Goal: Task Accomplishment & Management: Use online tool/utility

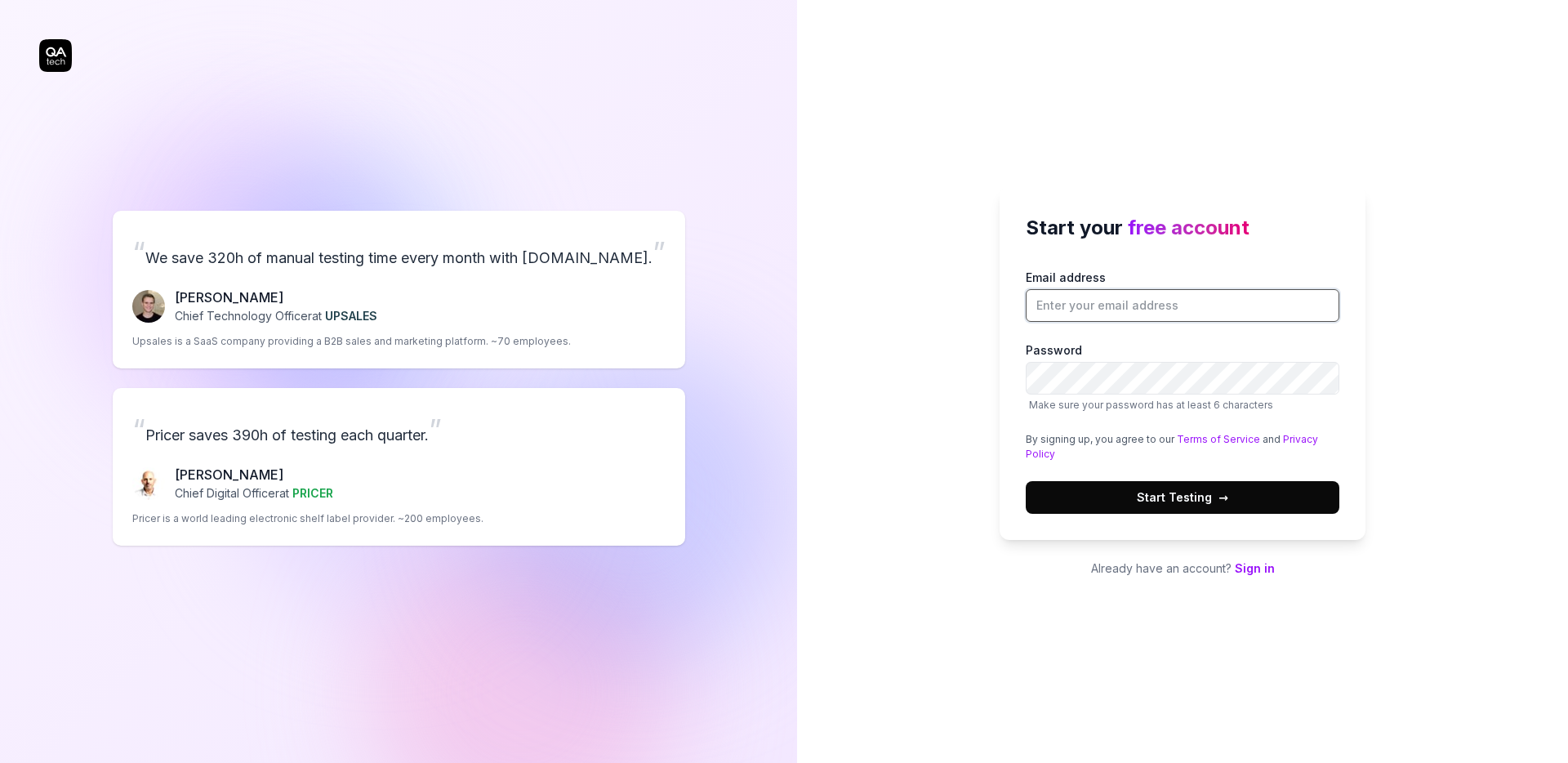
click at [1086, 305] on input "Email address" at bounding box center [1183, 305] width 313 height 33
type input "[EMAIL_ADDRESS][DOMAIN_NAME]"
click at [1026, 481] on button "Start Testing →" at bounding box center [1183, 497] width 313 height 33
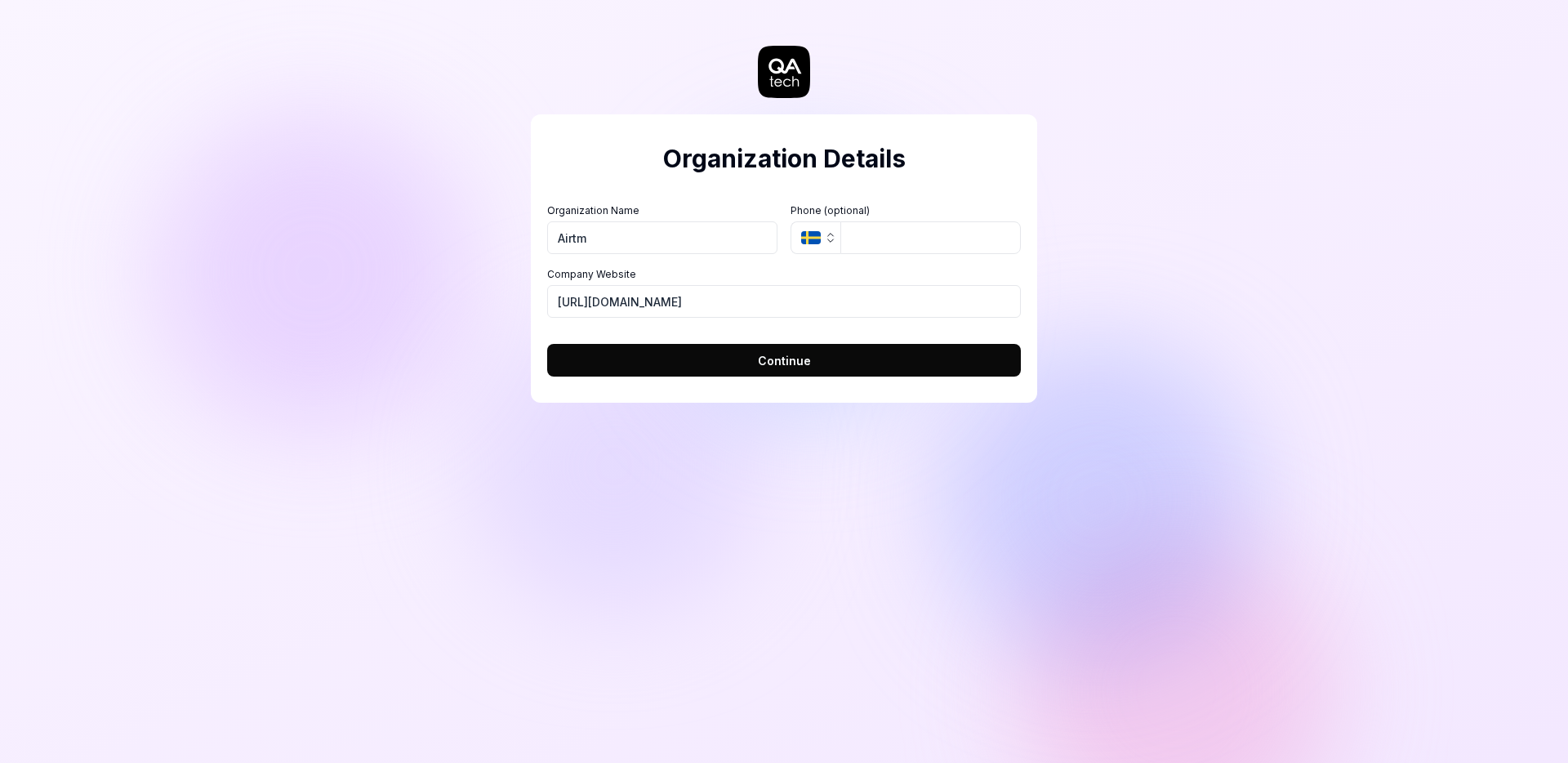
type input "Airtm"
click at [676, 354] on button "Continue" at bounding box center [784, 360] width 474 height 33
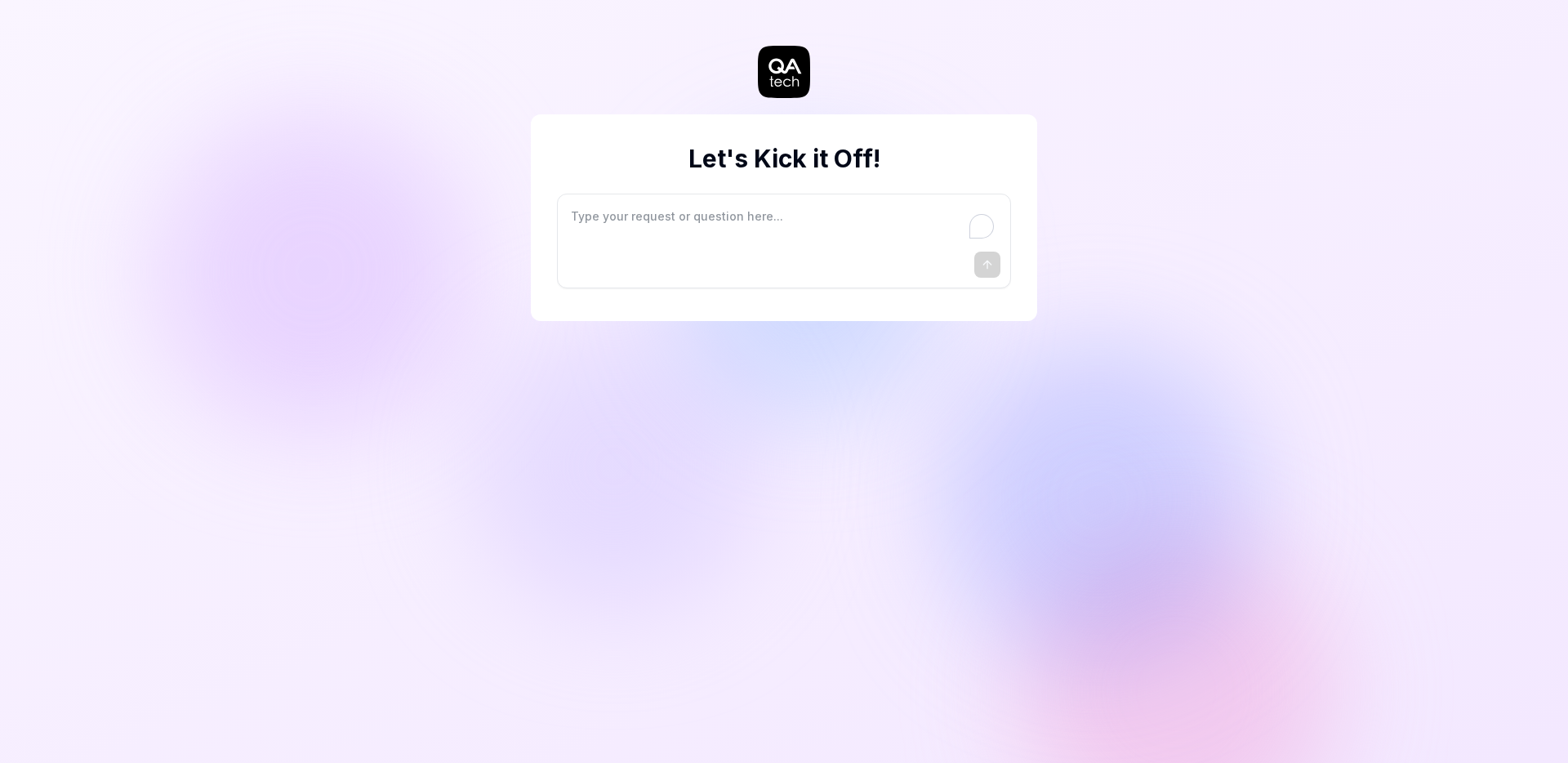
type textarea "*"
type textarea "I"
type textarea "*"
type textarea "I"
type textarea "*"
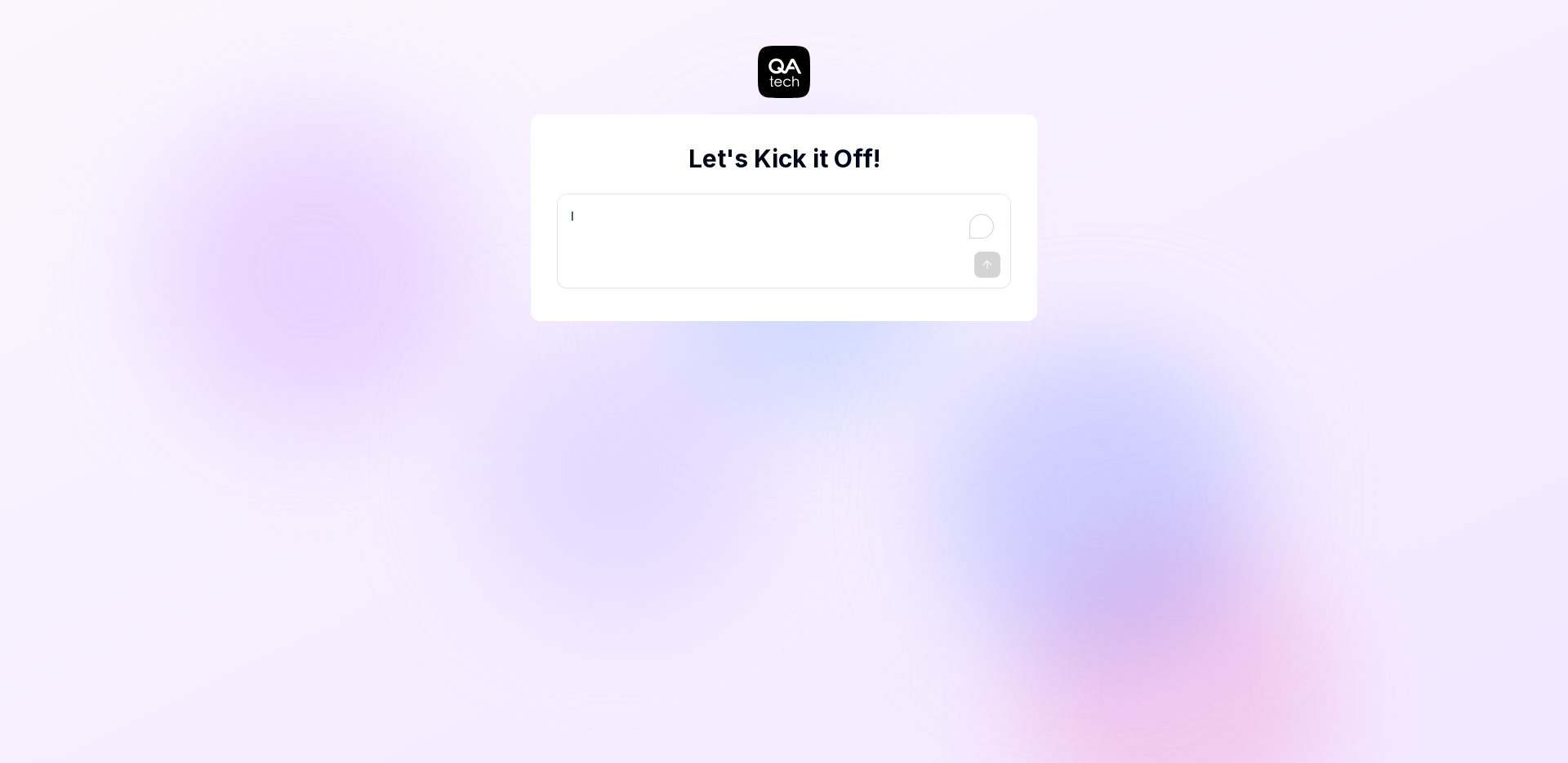
type textarea "I w"
type textarea "*"
type textarea "I wa"
type textarea "*"
type textarea "I wan"
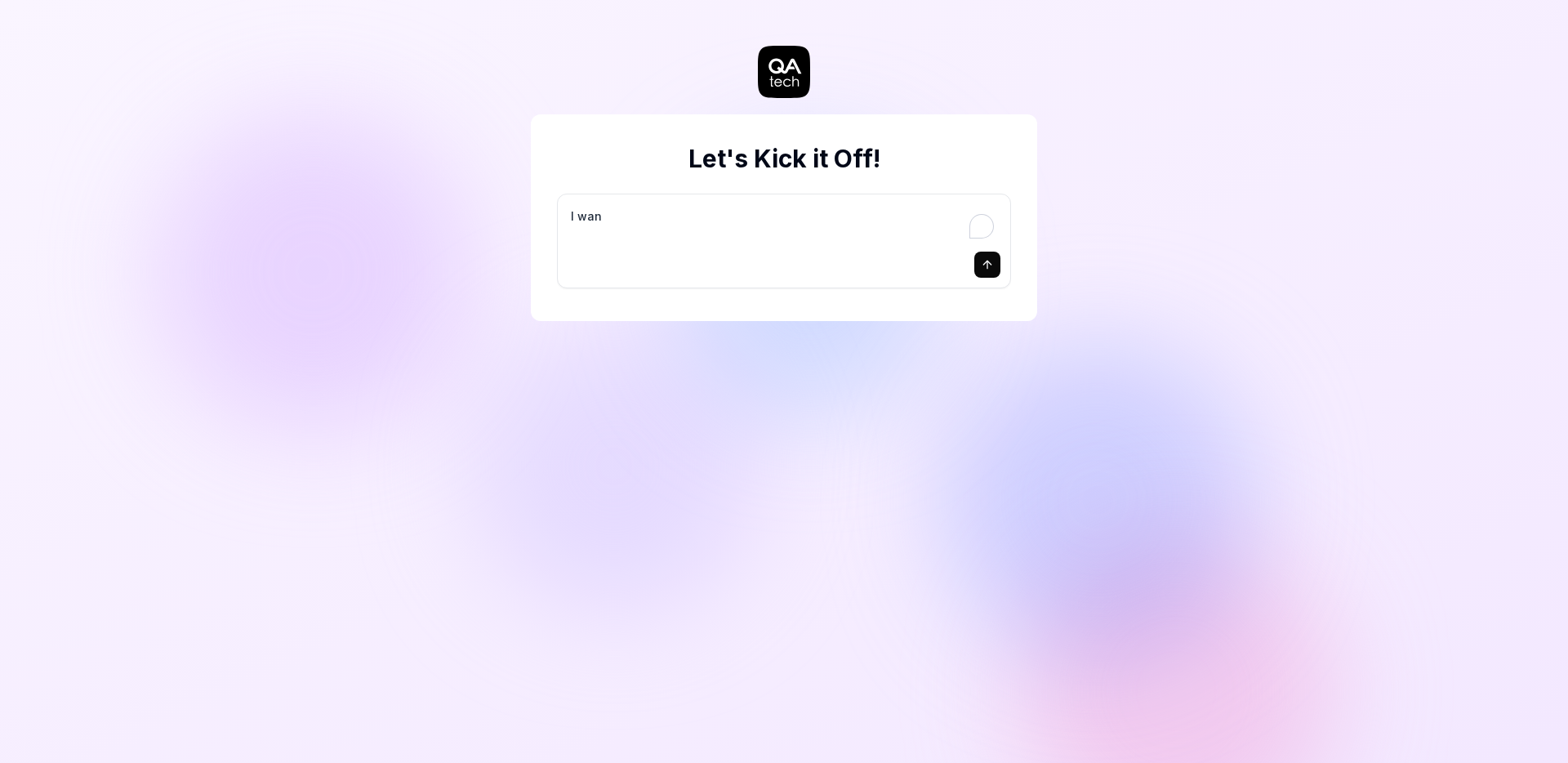
type textarea "*"
type textarea "I want"
type textarea "*"
type textarea "I want"
type textarea "*"
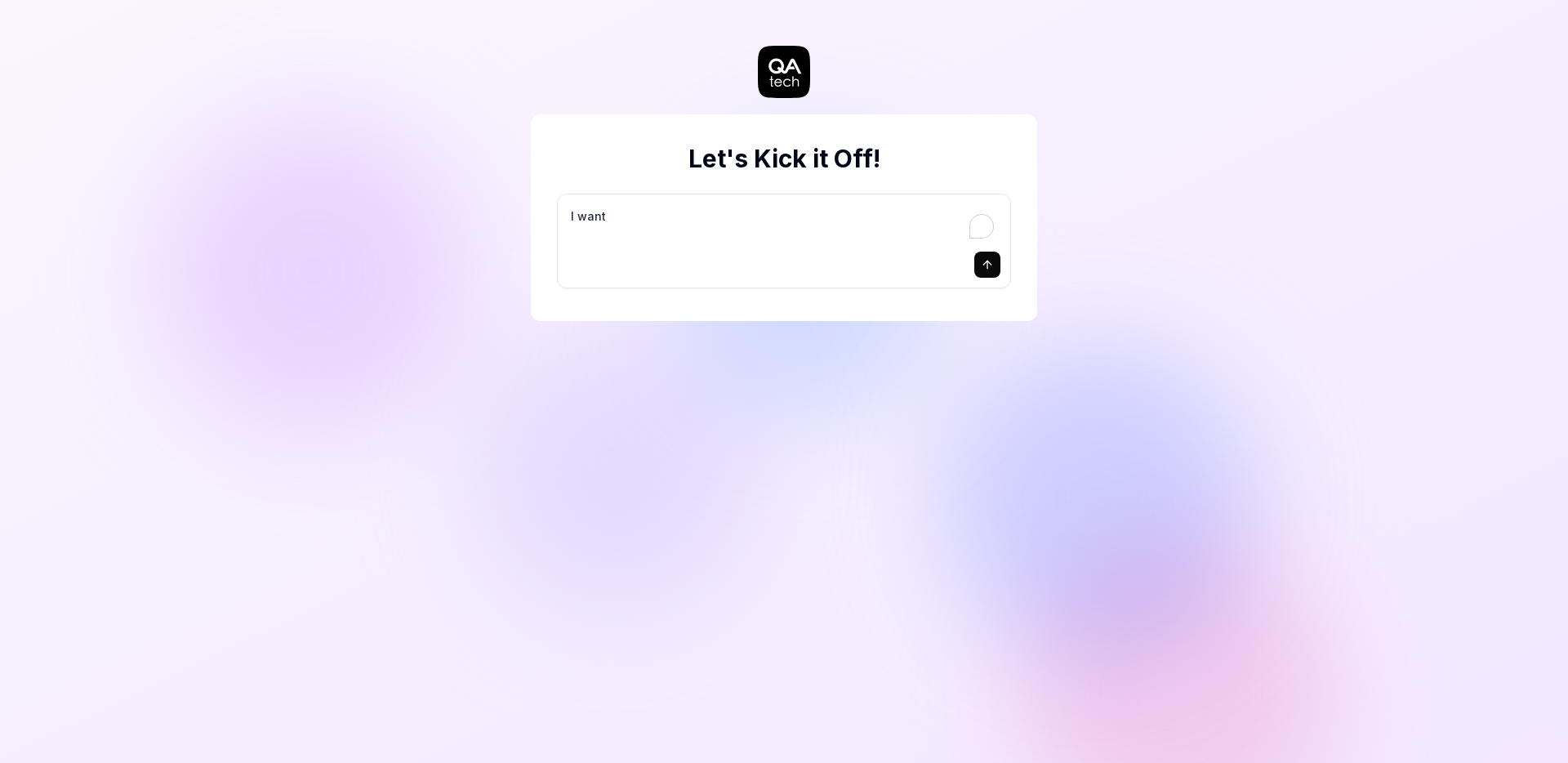
type textarea "I want a"
type textarea "*"
type textarea "I want a"
type textarea "*"
type textarea "I want a g"
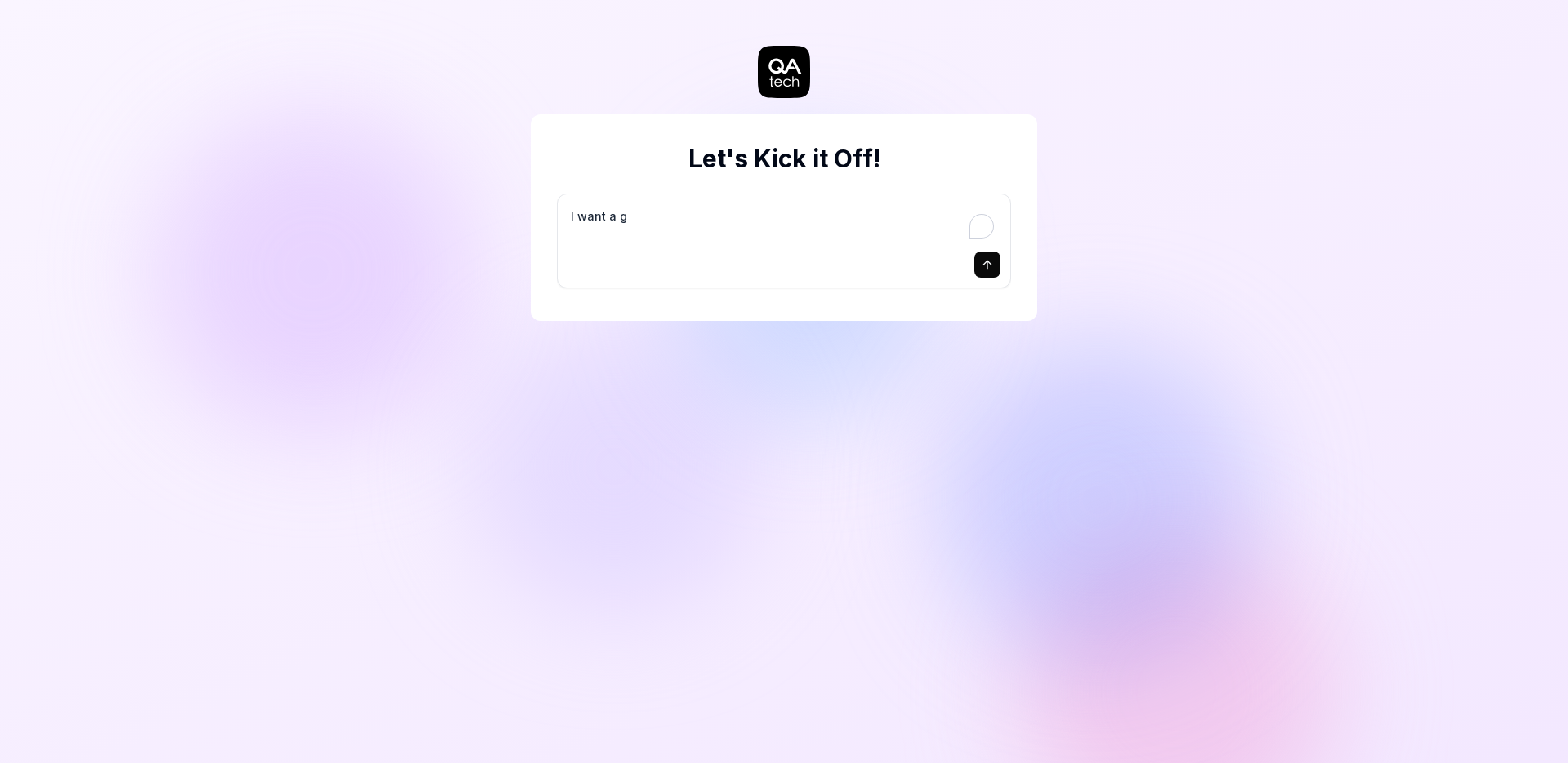
type textarea "*"
type textarea "I want a go"
type textarea "*"
type textarea "I want a goo"
type textarea "*"
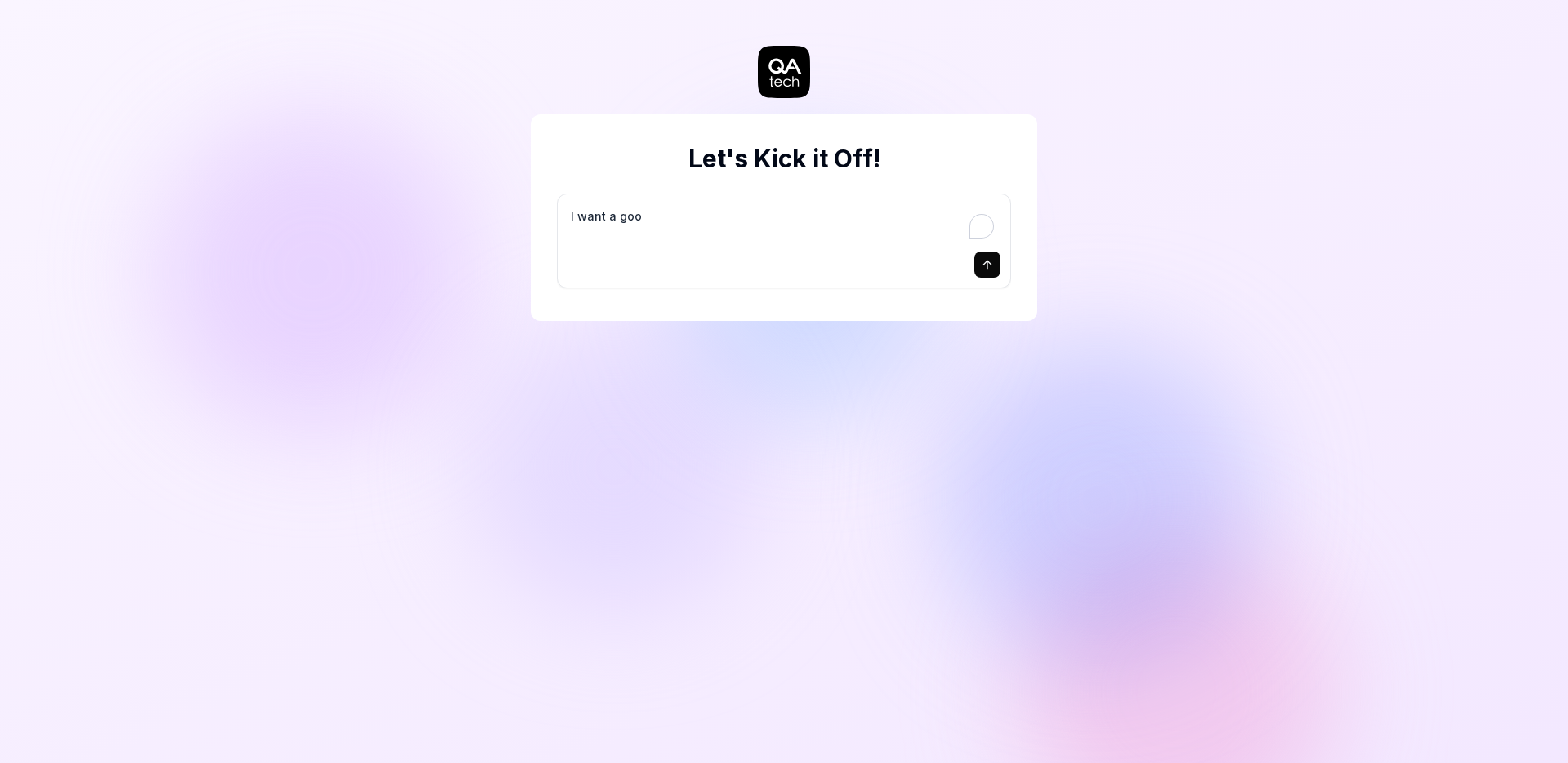
type textarea "I want a good"
type textarea "*"
type textarea "I want a good"
type textarea "*"
type textarea "I want a good t"
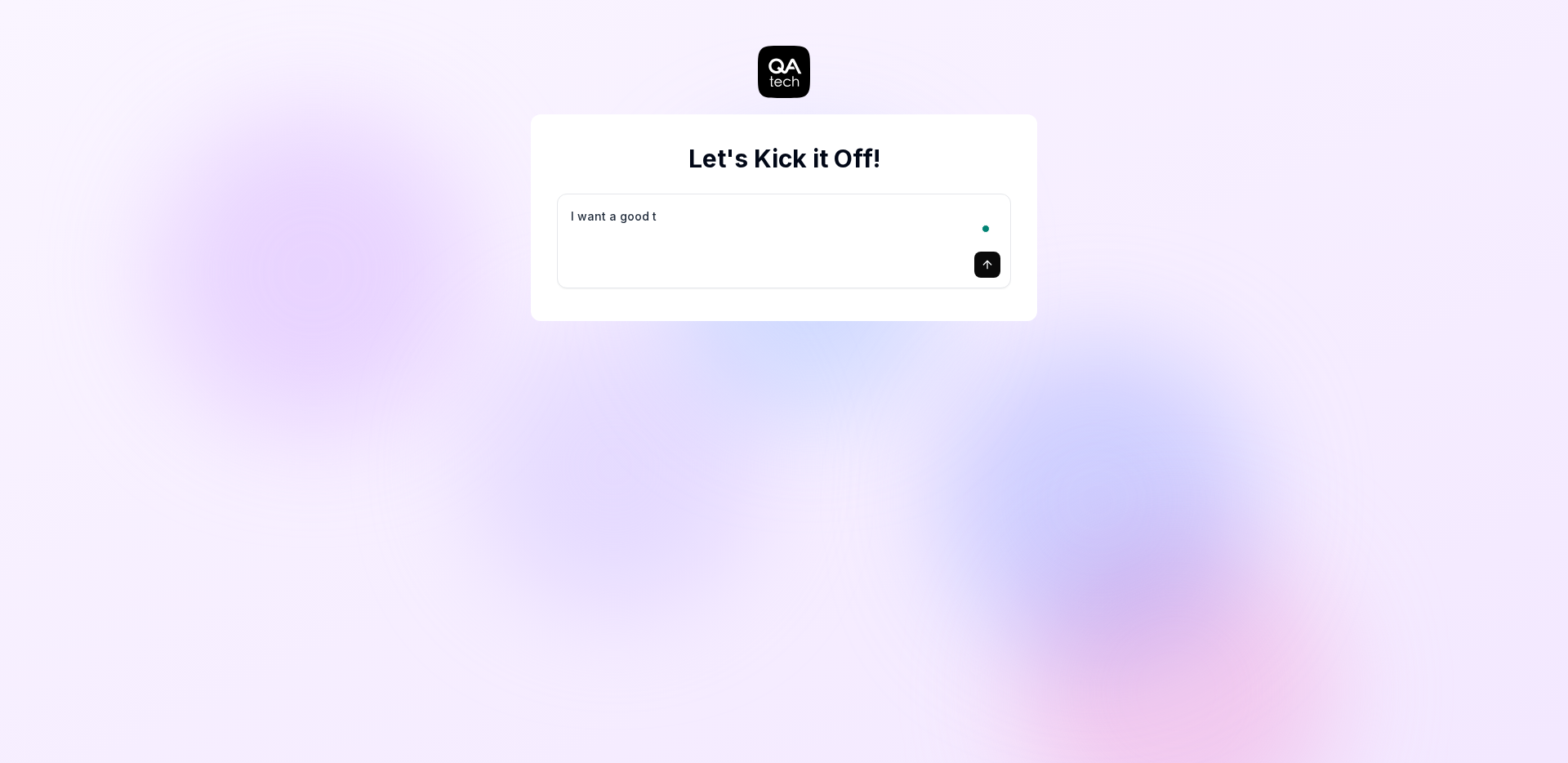
type textarea "*"
type textarea "I want a good te"
type textarea "*"
type textarea "I want a good tes"
type textarea "*"
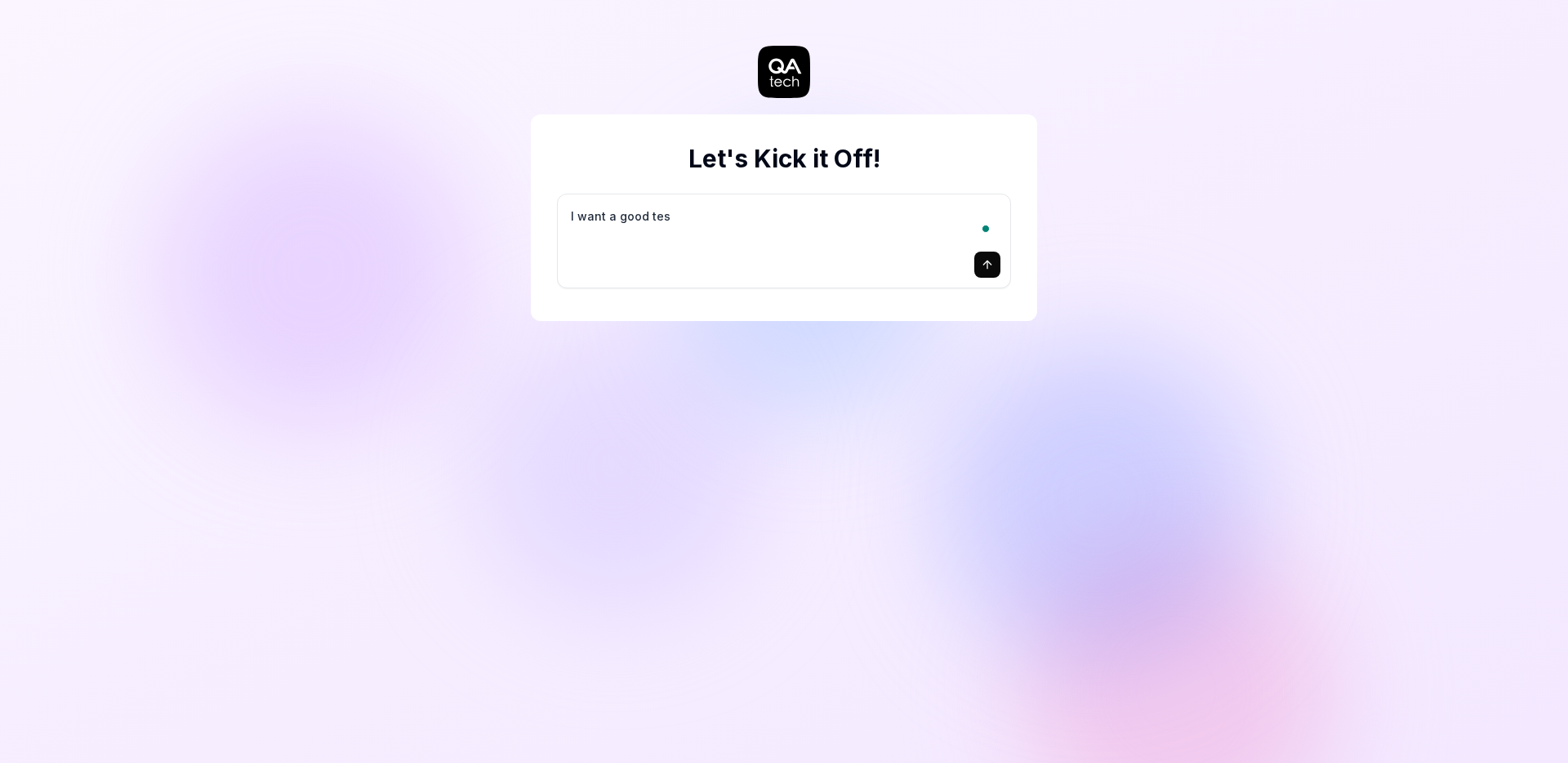
type textarea "I want a good test"
type textarea "*"
type textarea "I want a good test"
type textarea "*"
type textarea "I want a good test s"
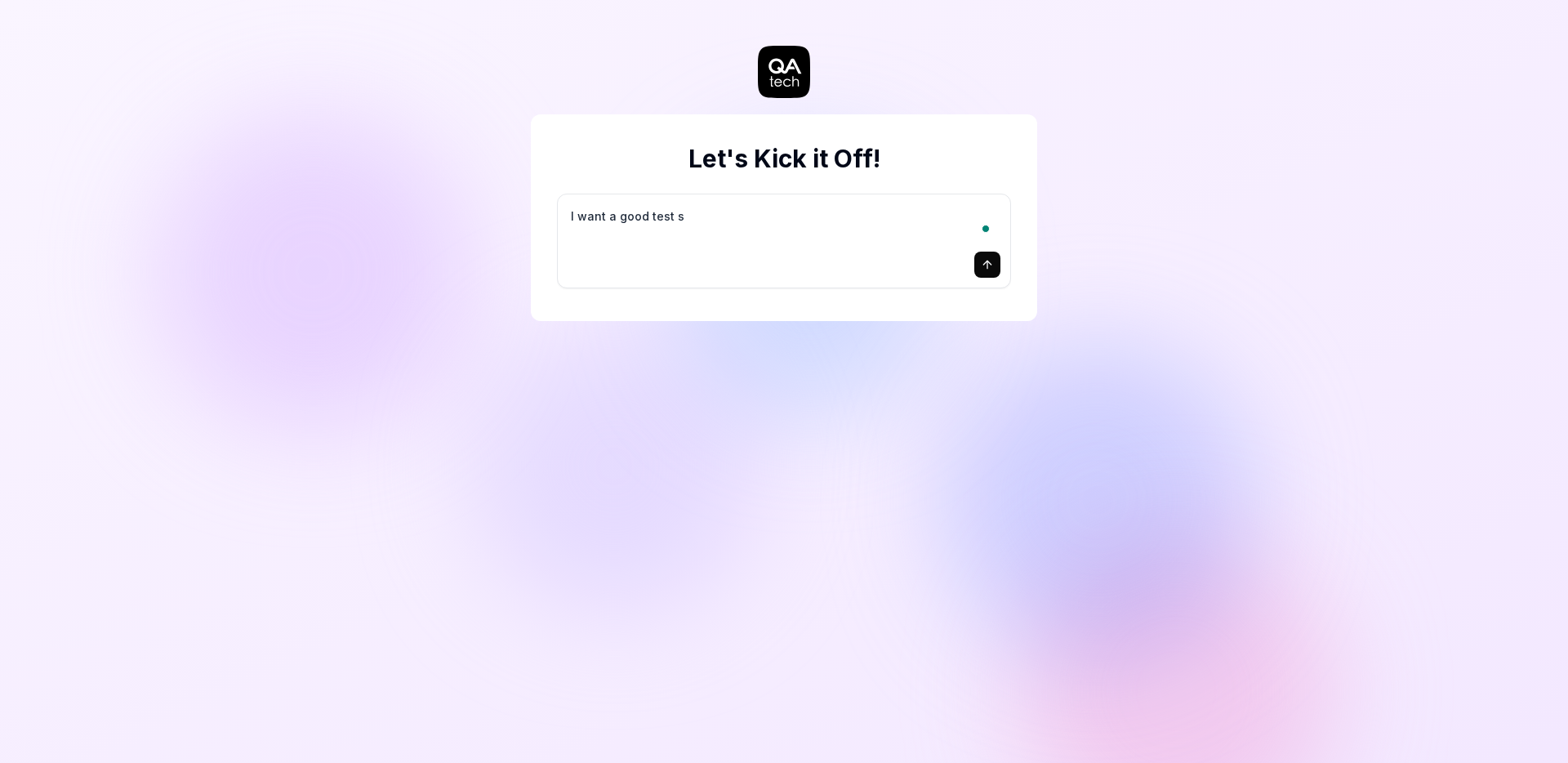
type textarea "*"
type textarea "I want a good test se"
type textarea "*"
type textarea "I want a good test set"
type textarea "*"
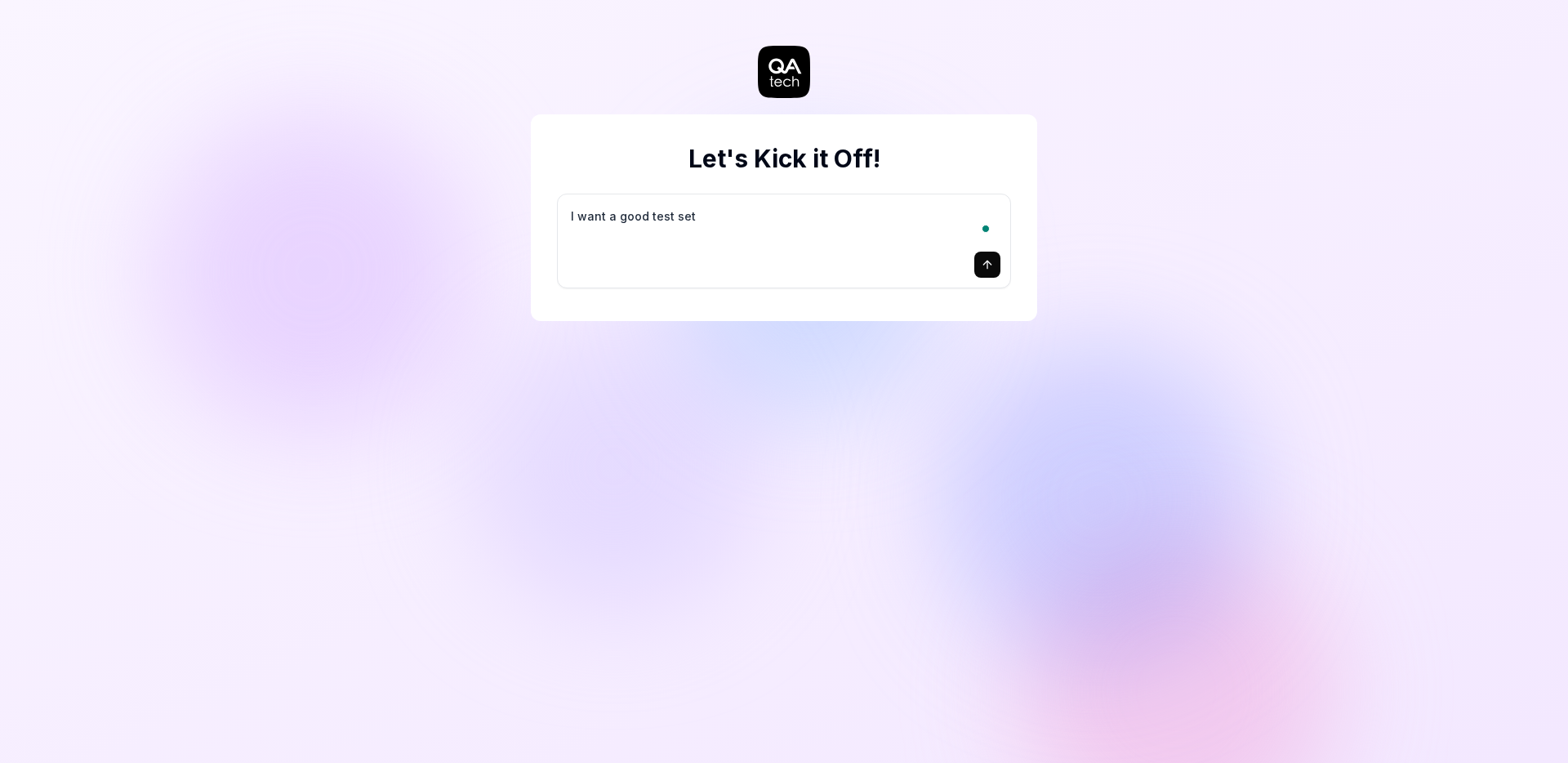
type textarea "I want a good test setu"
type textarea "*"
type textarea "I want a good test setup"
type textarea "*"
type textarea "I want a good test setup"
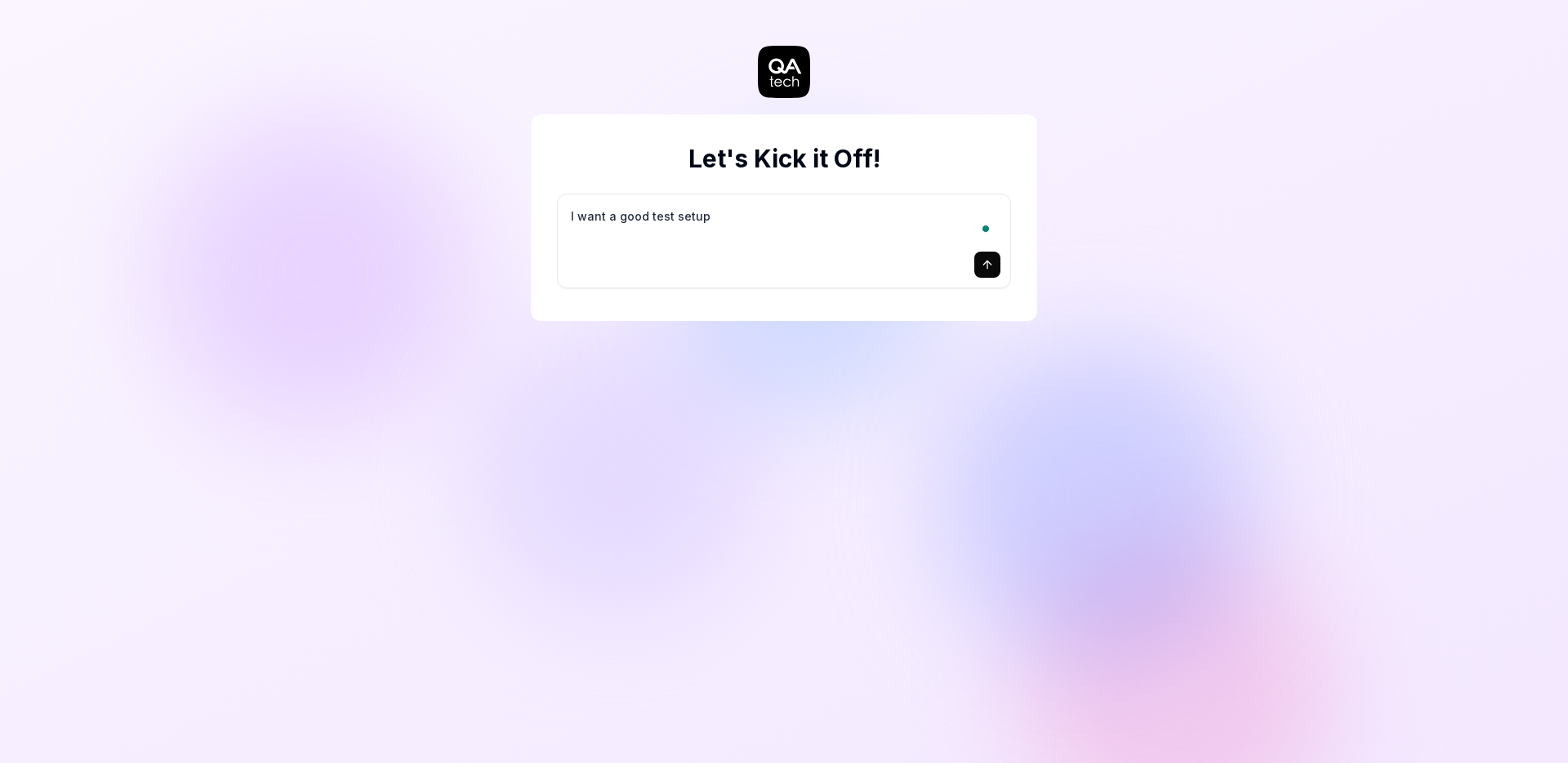
type textarea "*"
type textarea "I want a good test setup f"
type textarea "*"
type textarea "I want a good test setup fo"
type textarea "*"
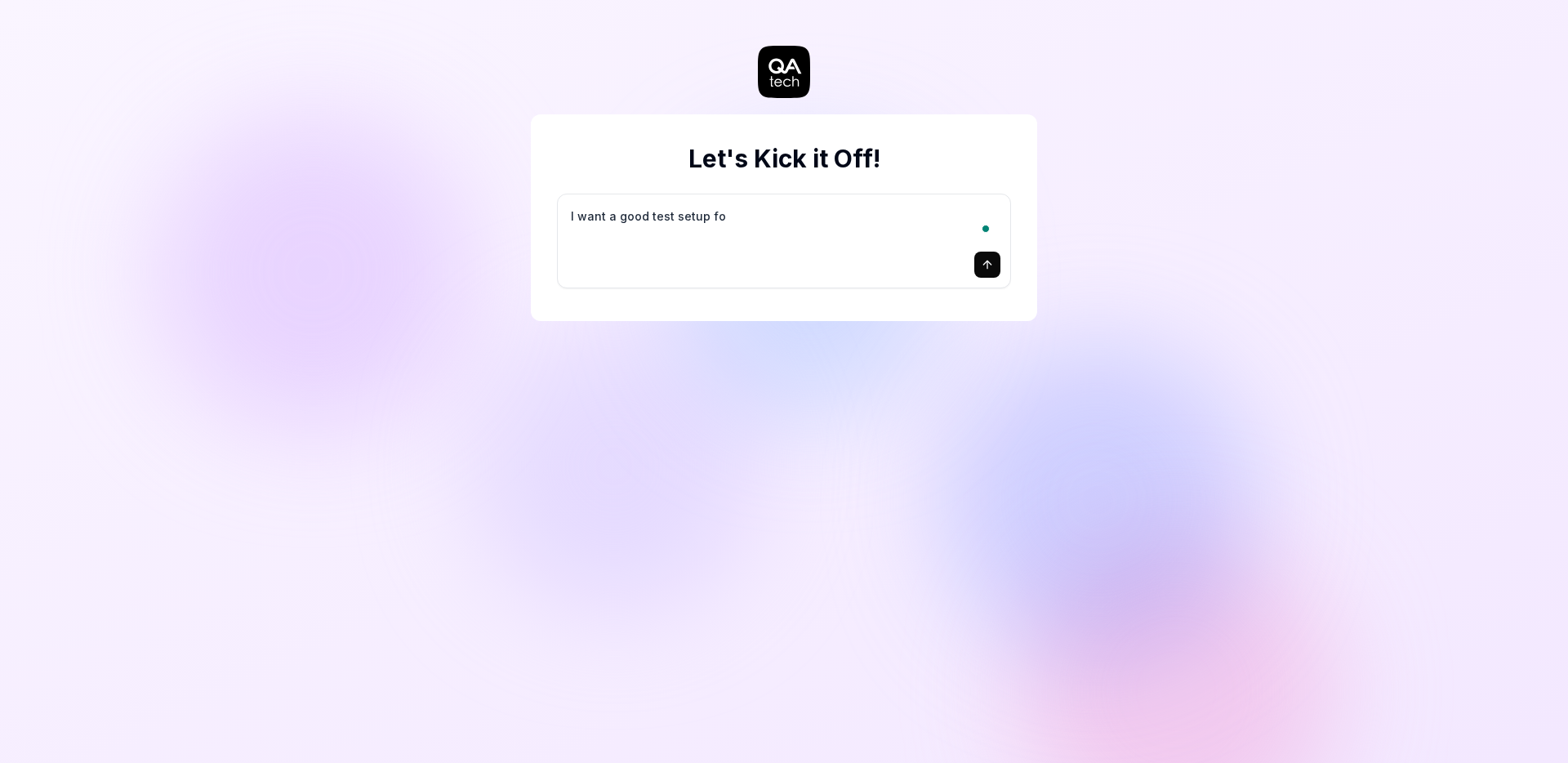
type textarea "I want a good test setup for"
type textarea "*"
type textarea "I want a good test setup for"
type textarea "*"
type textarea "I want a good test setup for m"
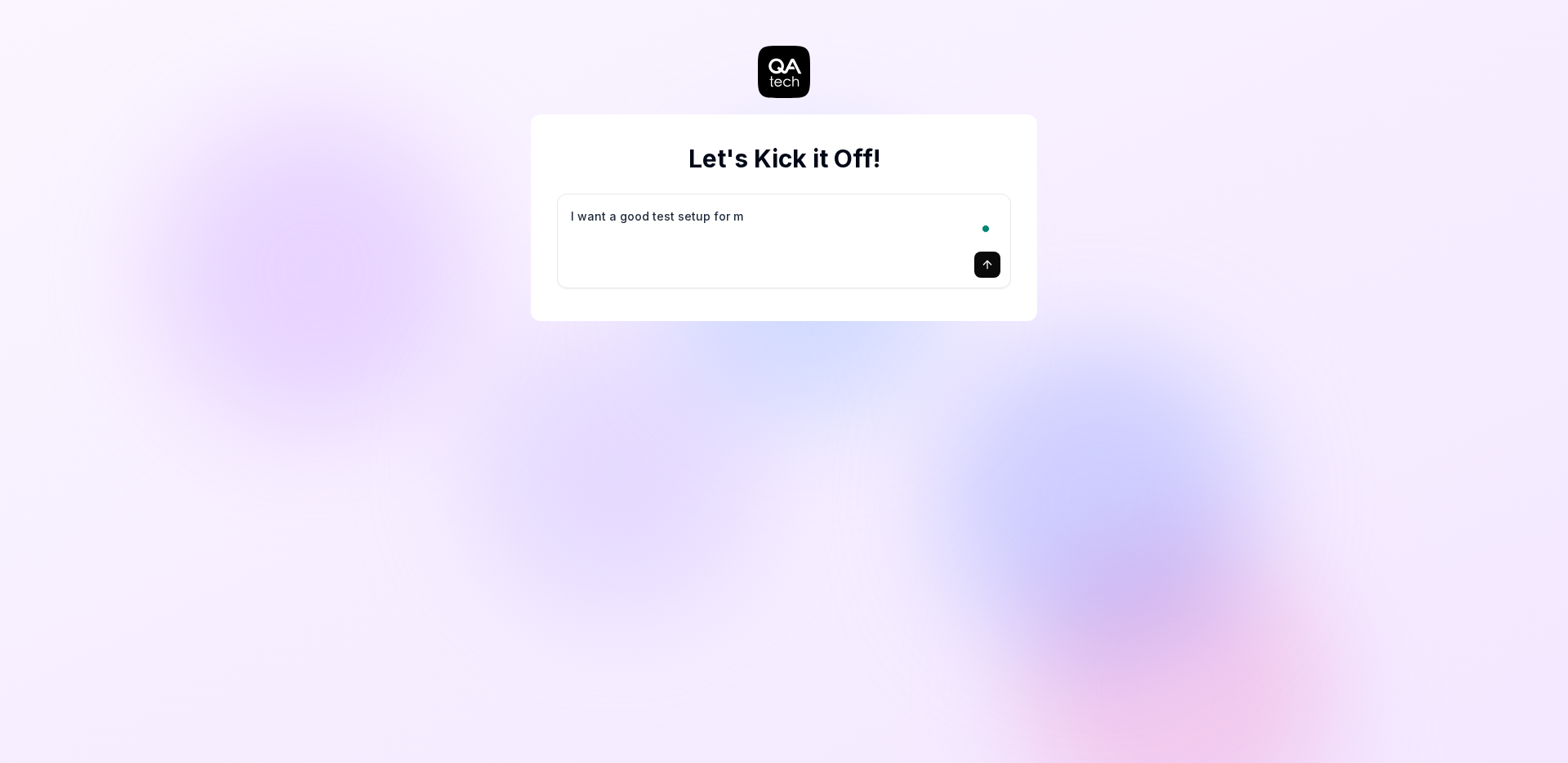
type textarea "*"
type textarea "I want a good test setup for my"
type textarea "*"
type textarea "I want a good test setup for my"
type textarea "*"
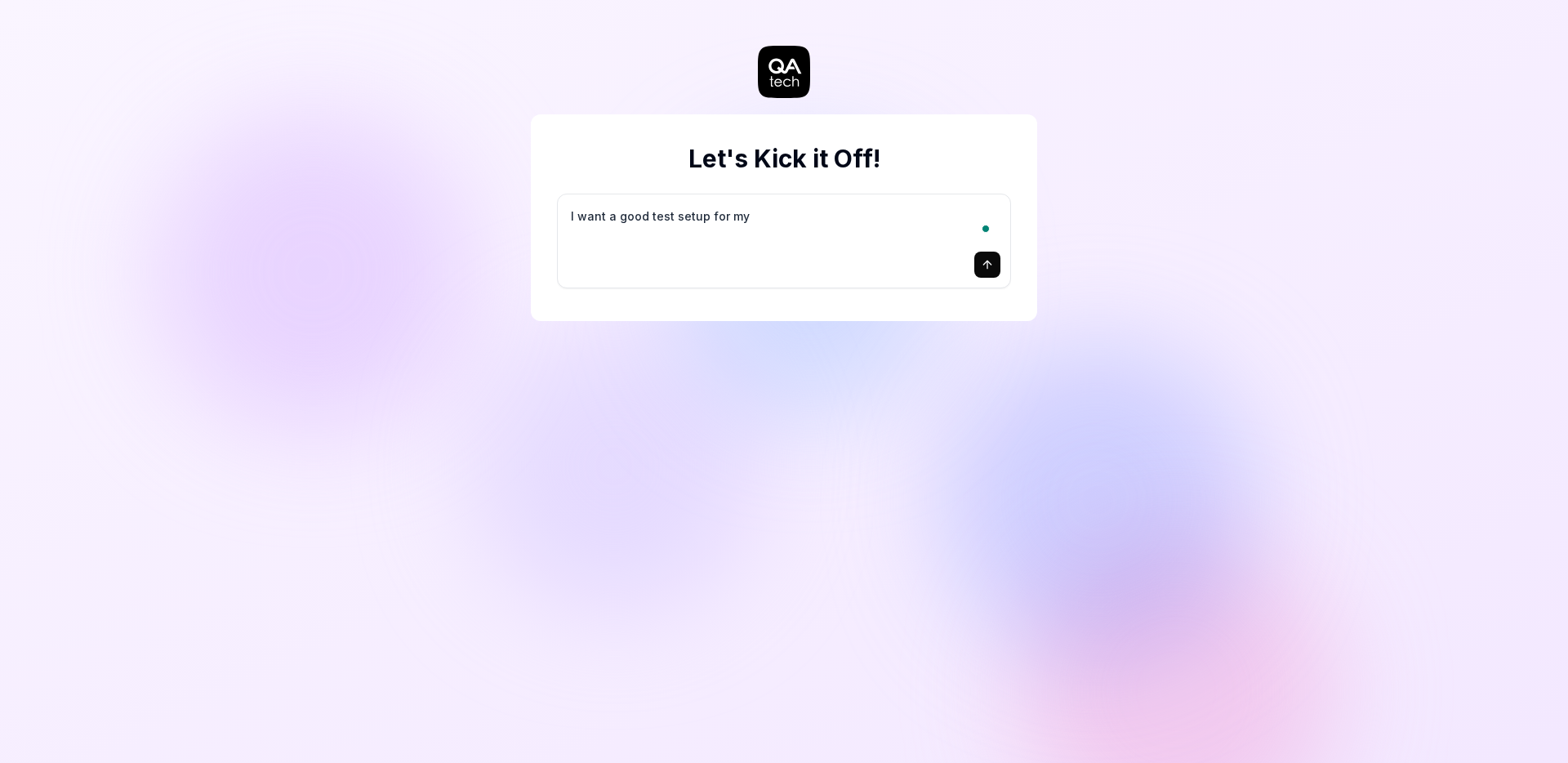
type textarea "I want a good test setup for my s"
type textarea "*"
type textarea "I want a good test setup for my si"
type textarea "*"
type textarea "I want a good test setup for my sit"
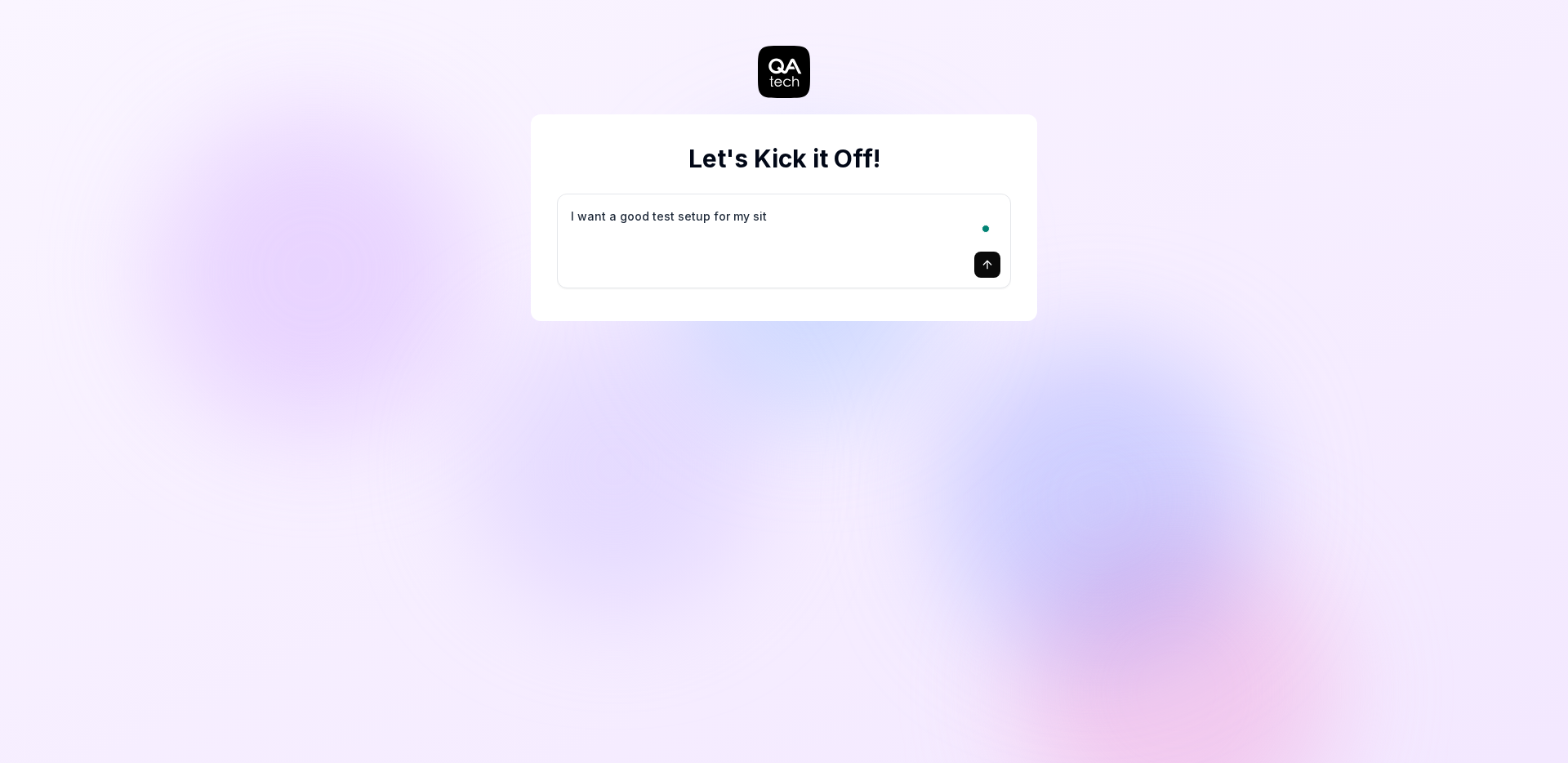
type textarea "*"
type textarea "I want a good test setup for my site"
type textarea "*"
type textarea "I want a good test setup for my site"
type textarea "*"
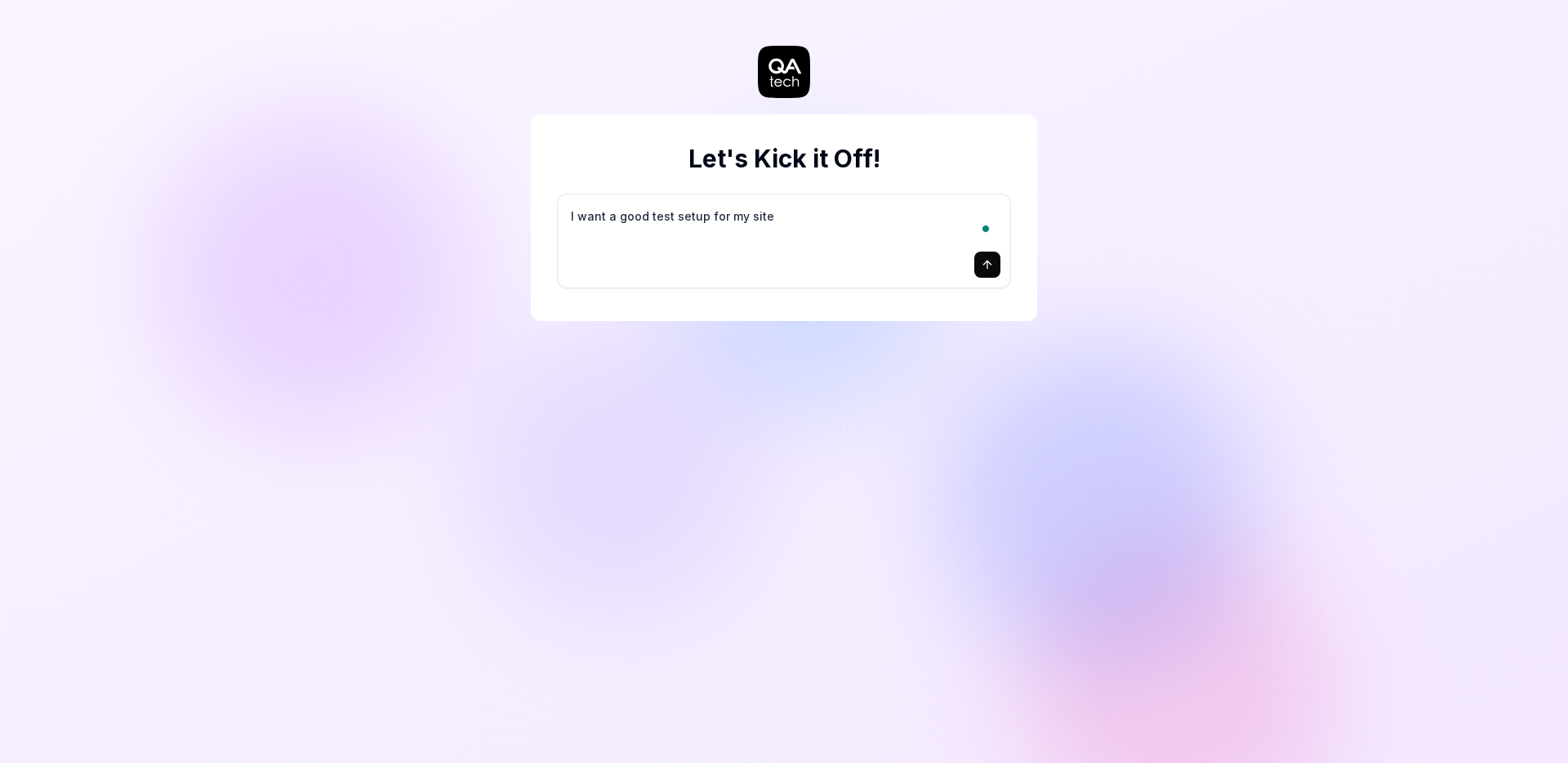
type textarea "I want a good test setup for my site -"
type textarea "*"
type textarea "I want a good test setup for my site -"
type textarea "*"
type textarea "I want a good test setup for my site - h"
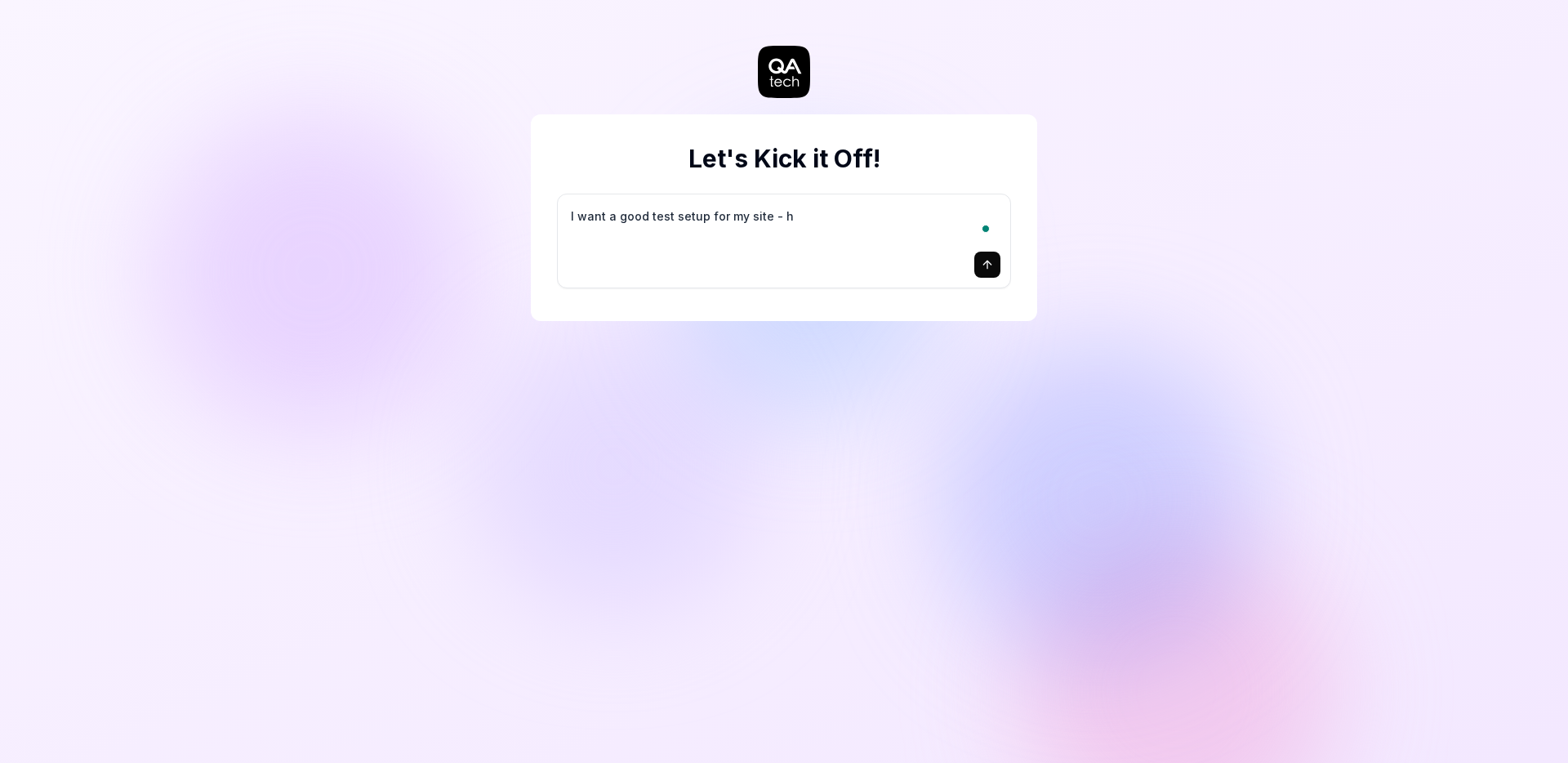
type textarea "*"
type textarea "I want a good test setup for my site - he"
type textarea "*"
type textarea "I want a good test setup for my site - hel"
type textarea "*"
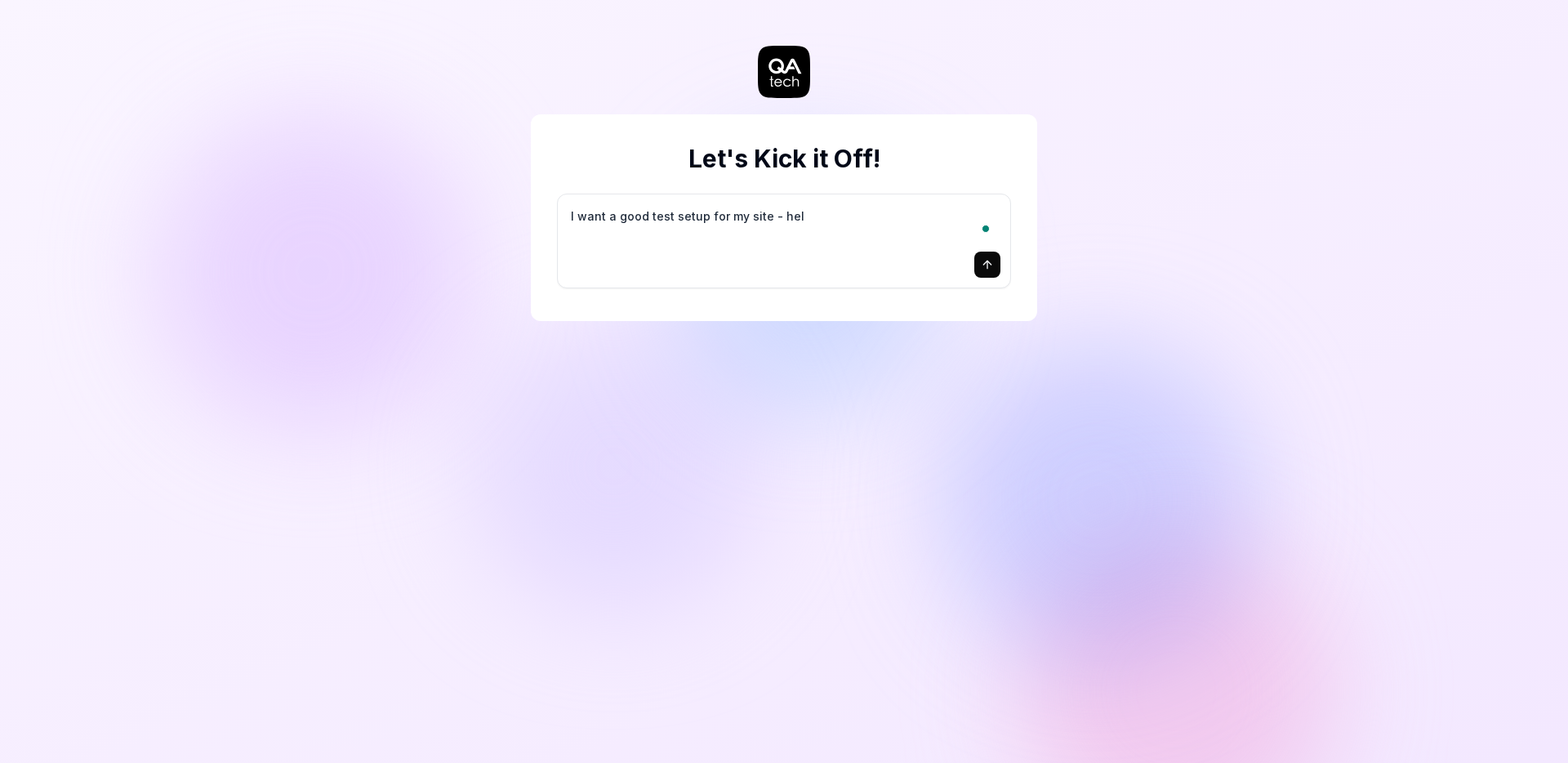
type textarea "I want a good test setup for my site - help"
type textarea "*"
type textarea "I want a good test setup for my site - help"
type textarea "*"
type textarea "I want a good test setup for my site - help m"
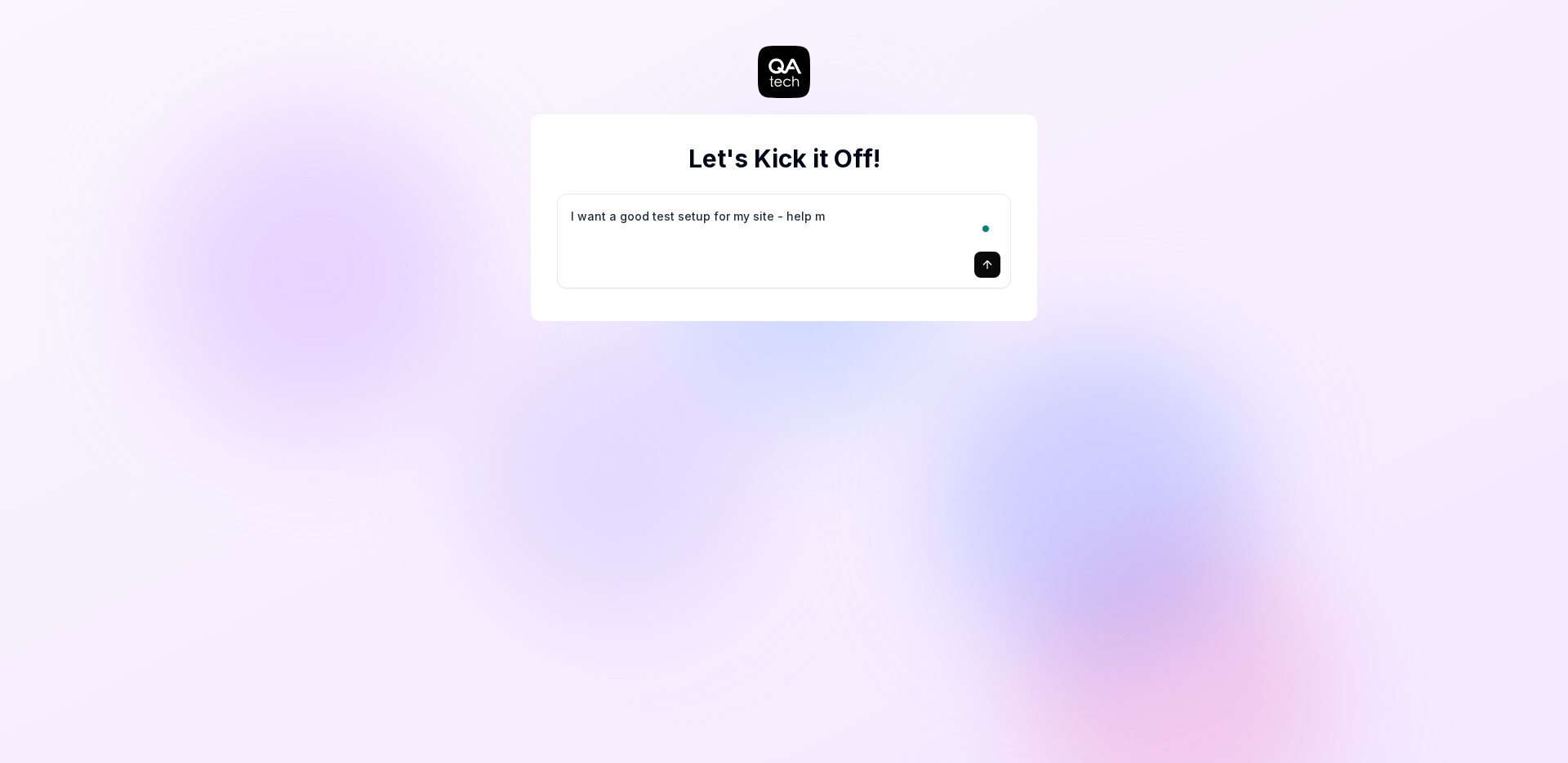
type textarea "*"
type textarea "I want a good test setup for my site - help me"
type textarea "*"
type textarea "I want a good test setup for my site - help me"
type textarea "*"
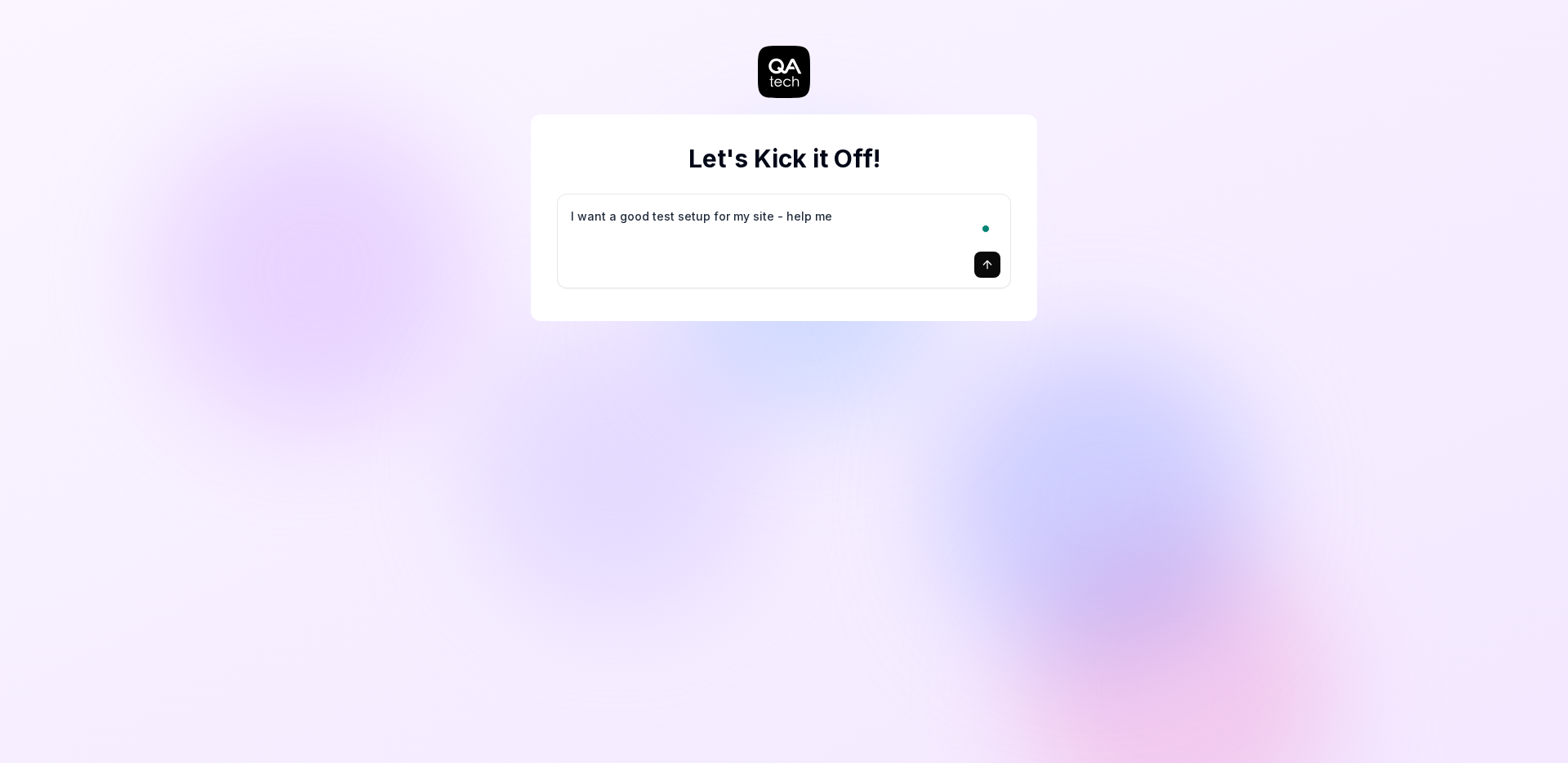
type textarea "I want a good test setup for my site - help me c"
type textarea "*"
type textarea "I want a good test setup for my site - help me cr"
type textarea "*"
type textarea "I want a good test setup for my site - help me cre"
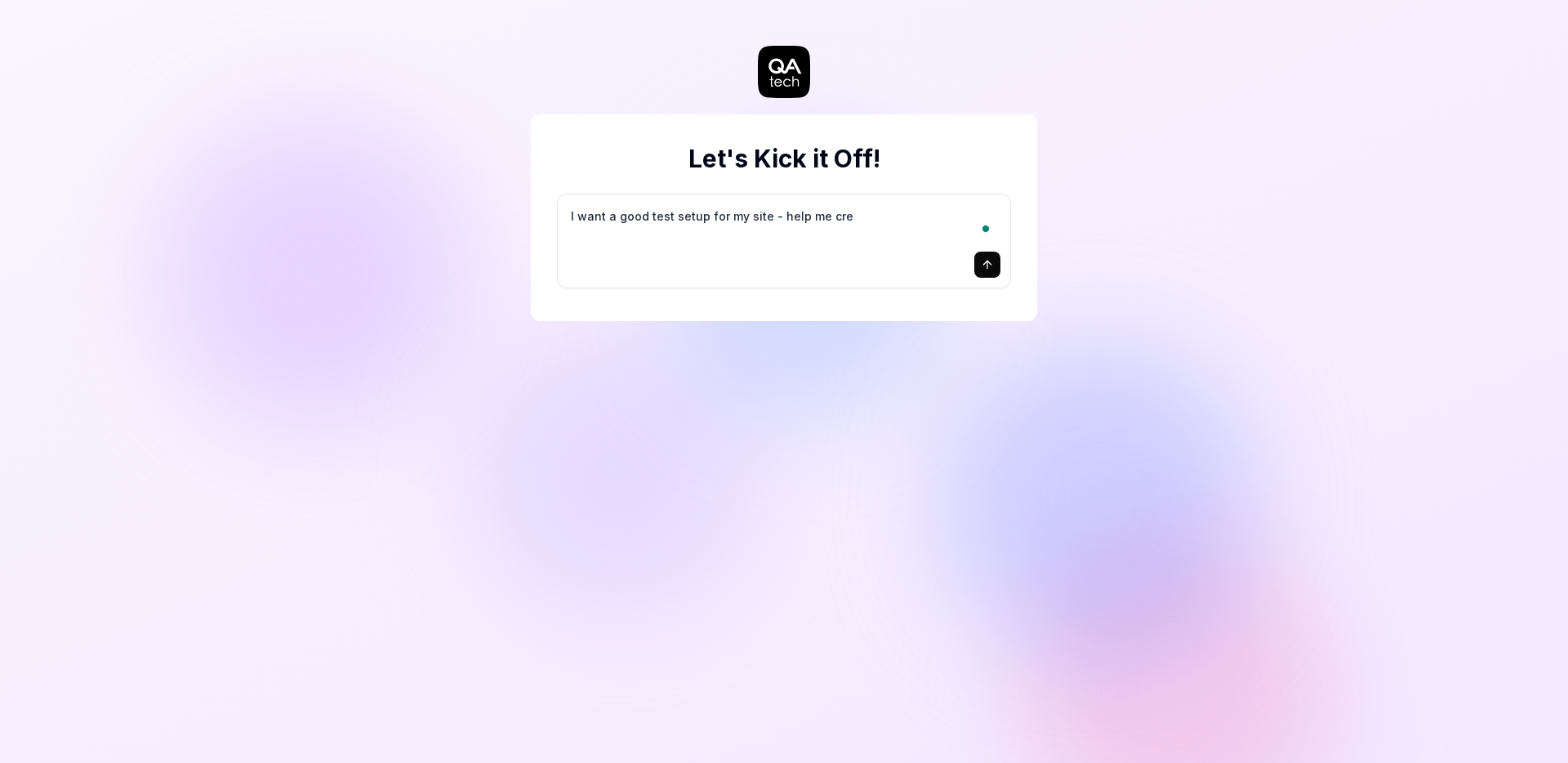
type textarea "*"
type textarea "I want a good test setup for my site - help me crea"
type textarea "*"
type textarea "I want a good test setup for my site - help me creat"
type textarea "*"
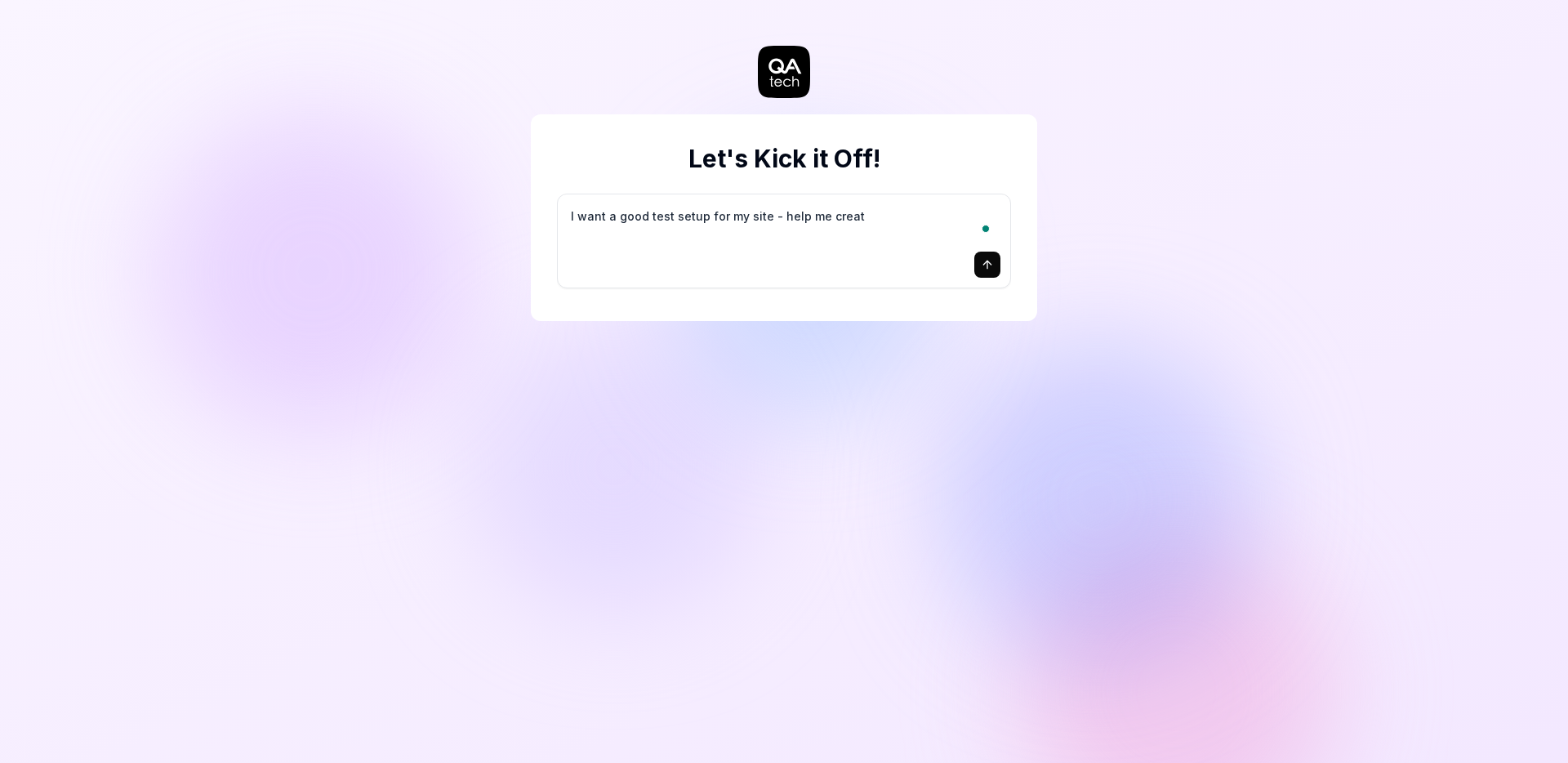
type textarea "I want a good test setup for my site - help me create"
type textarea "*"
type textarea "I want a good test setup for my site - help me create"
type textarea "*"
type textarea "I want a good test setup for my site - help me create t"
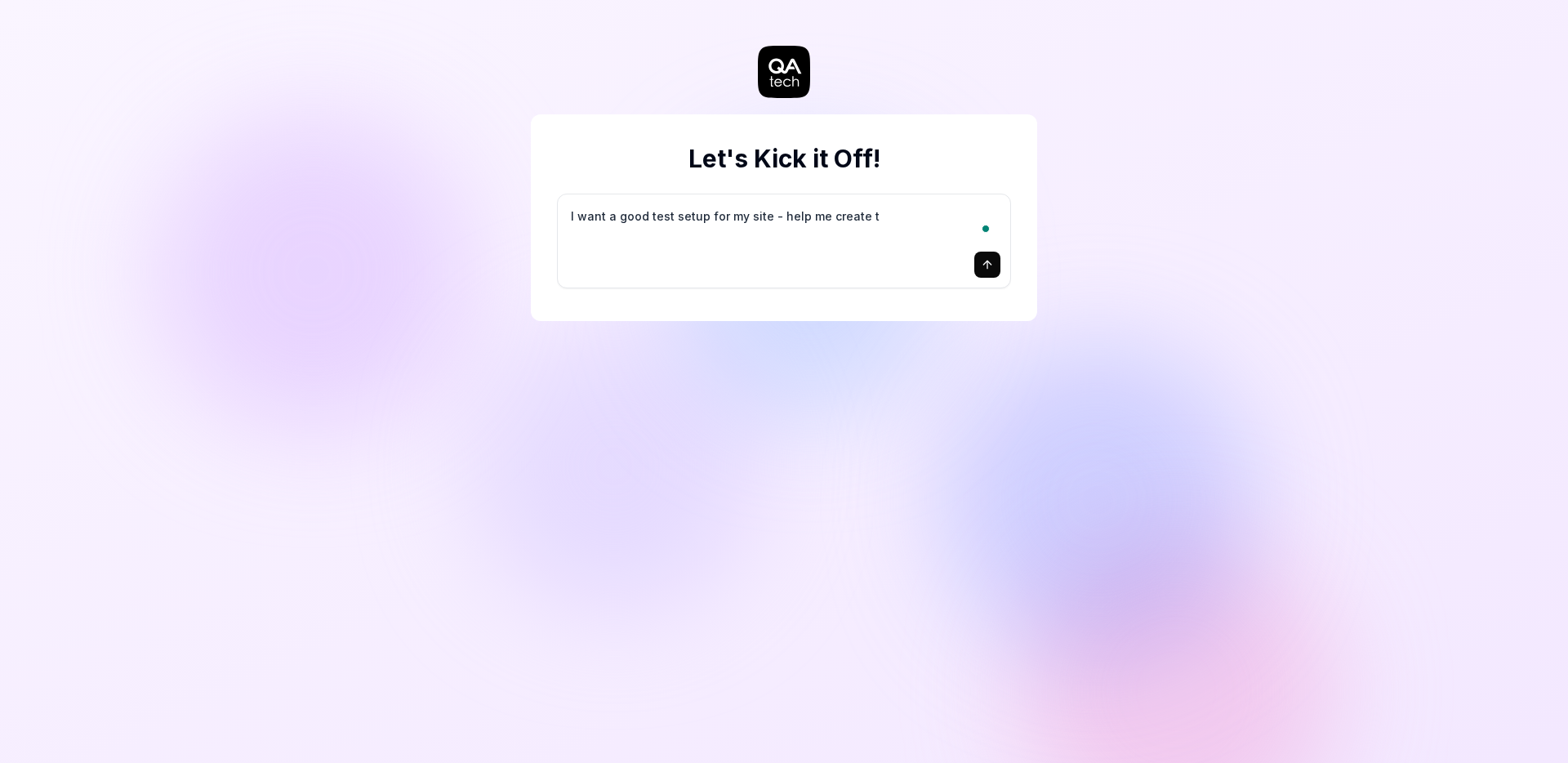
type textarea "*"
type textarea "I want a good test setup for my site - help me create th"
type textarea "*"
type textarea "I want a good test setup for my site - help me create the"
type textarea "*"
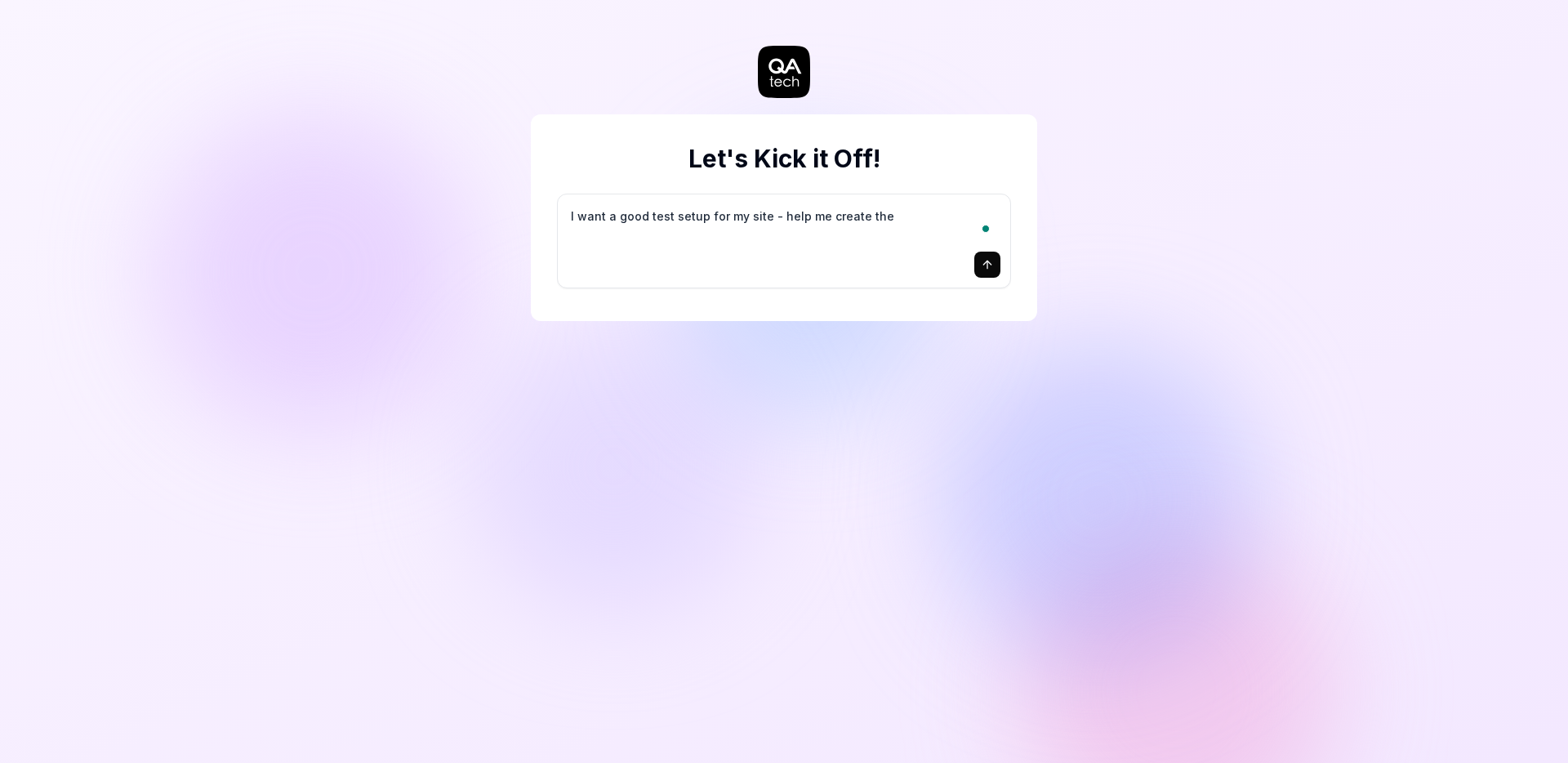
type textarea "I want a good test setup for my site - help me create the"
type textarea "*"
type textarea "I want a good test setup for my site - help me create the f"
type textarea "*"
type textarea "I want a good test setup for my site - help me create the fi"
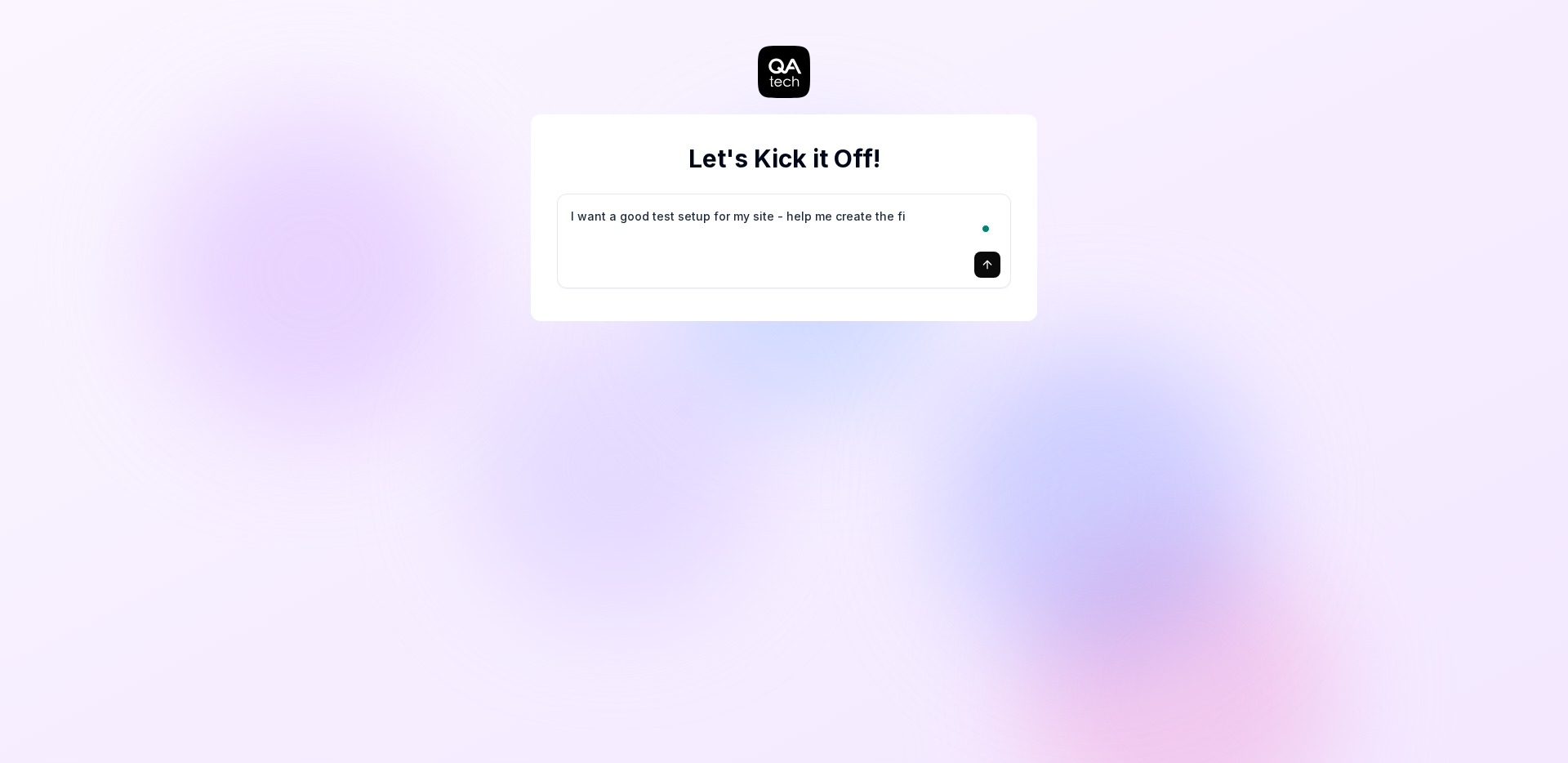
type textarea "*"
type textarea "I want a good test setup for my site - help me create the fir"
type textarea "*"
type textarea "I want a good test setup for my site - help me create the firs"
type textarea "*"
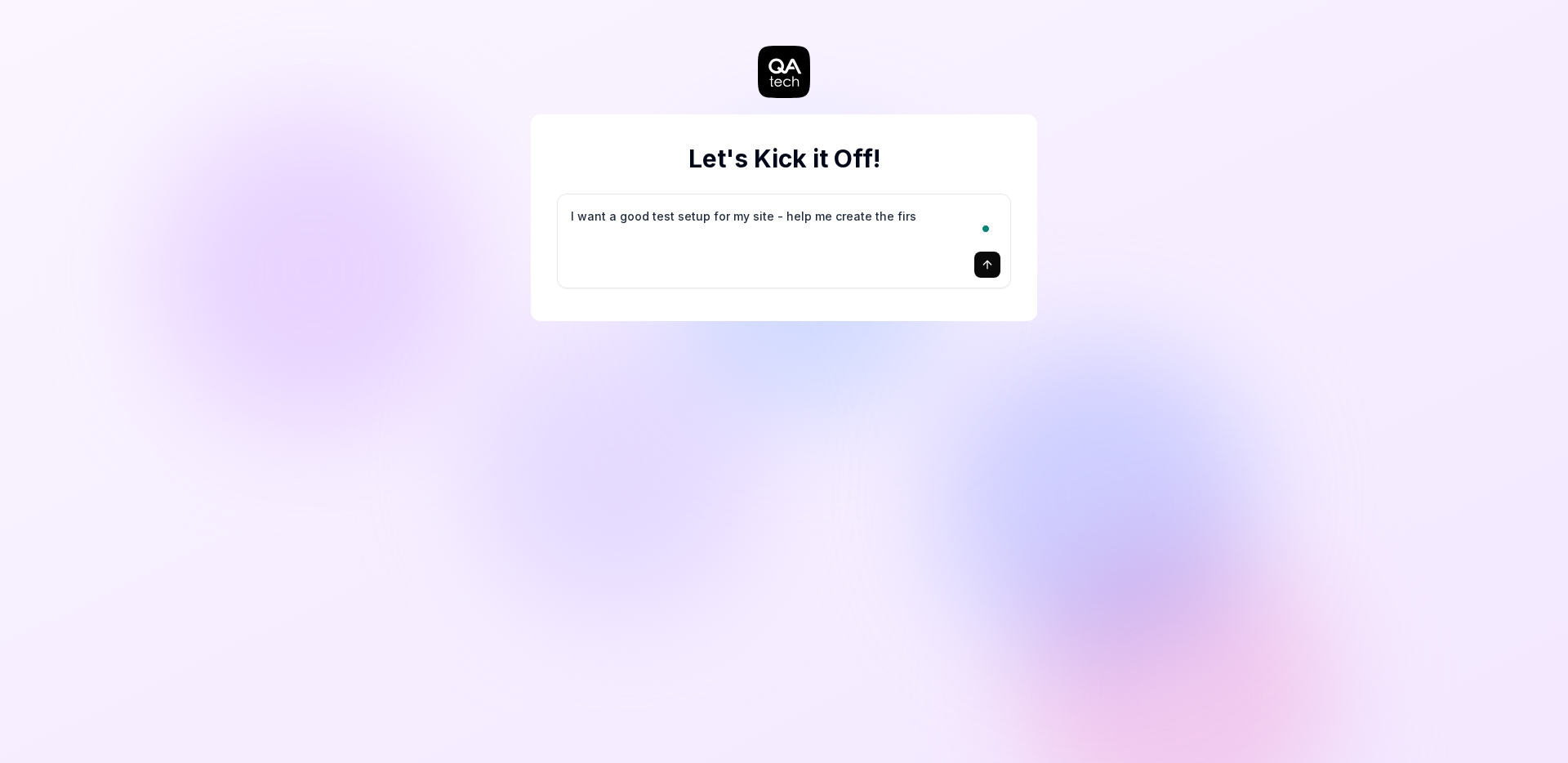
type textarea "I want a good test setup for my site - help me create the first"
type textarea "*"
type textarea "I want a good test setup for my site - help me create the first"
type textarea "*"
type textarea "I want a good test setup for my site - help me create the first 3"
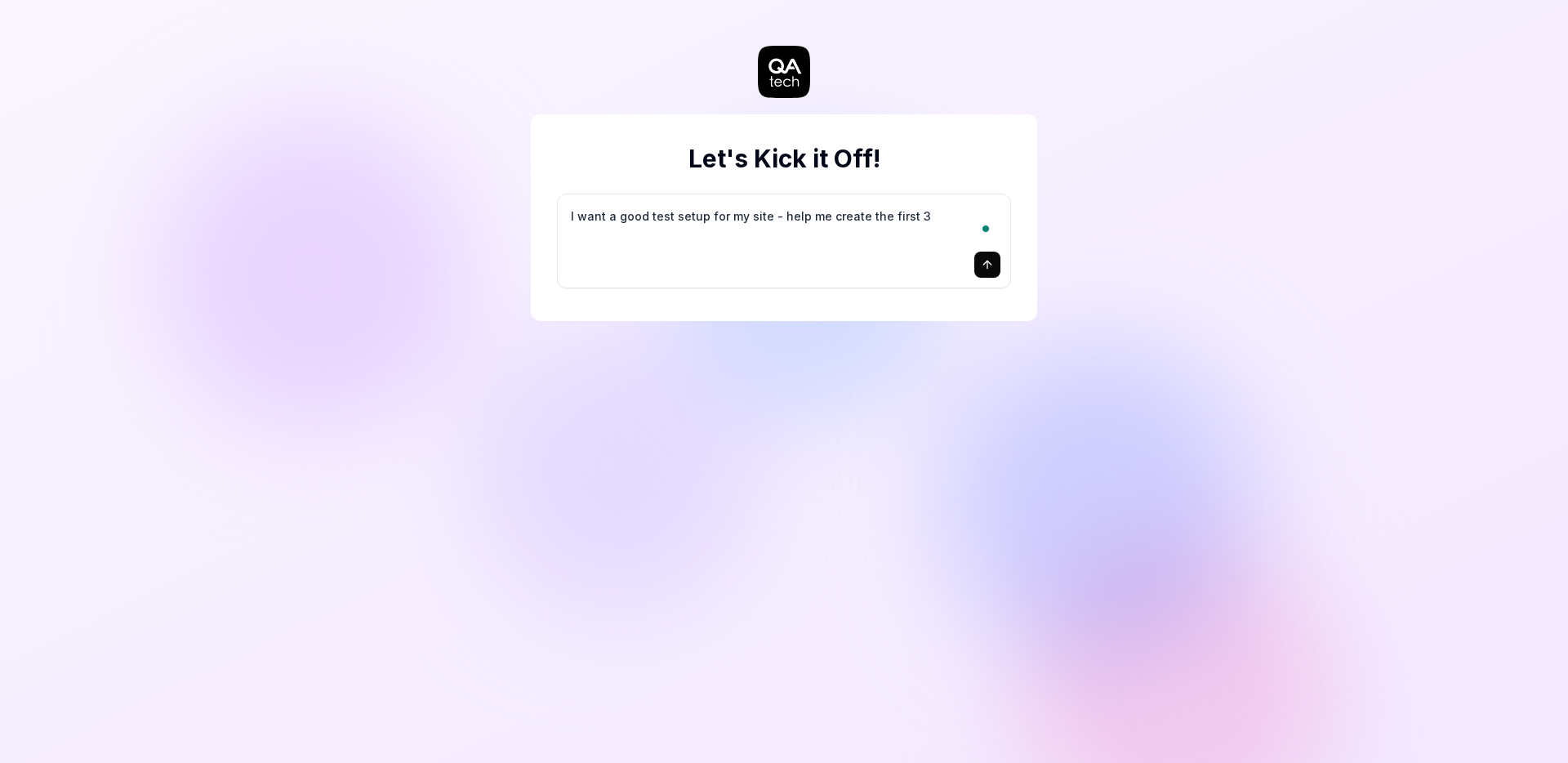
type textarea "*"
type textarea "I want a good test setup for my site - help me create the first 3-"
type textarea "*"
type textarea "I want a good test setup for my site - help me create the first 3-5"
type textarea "*"
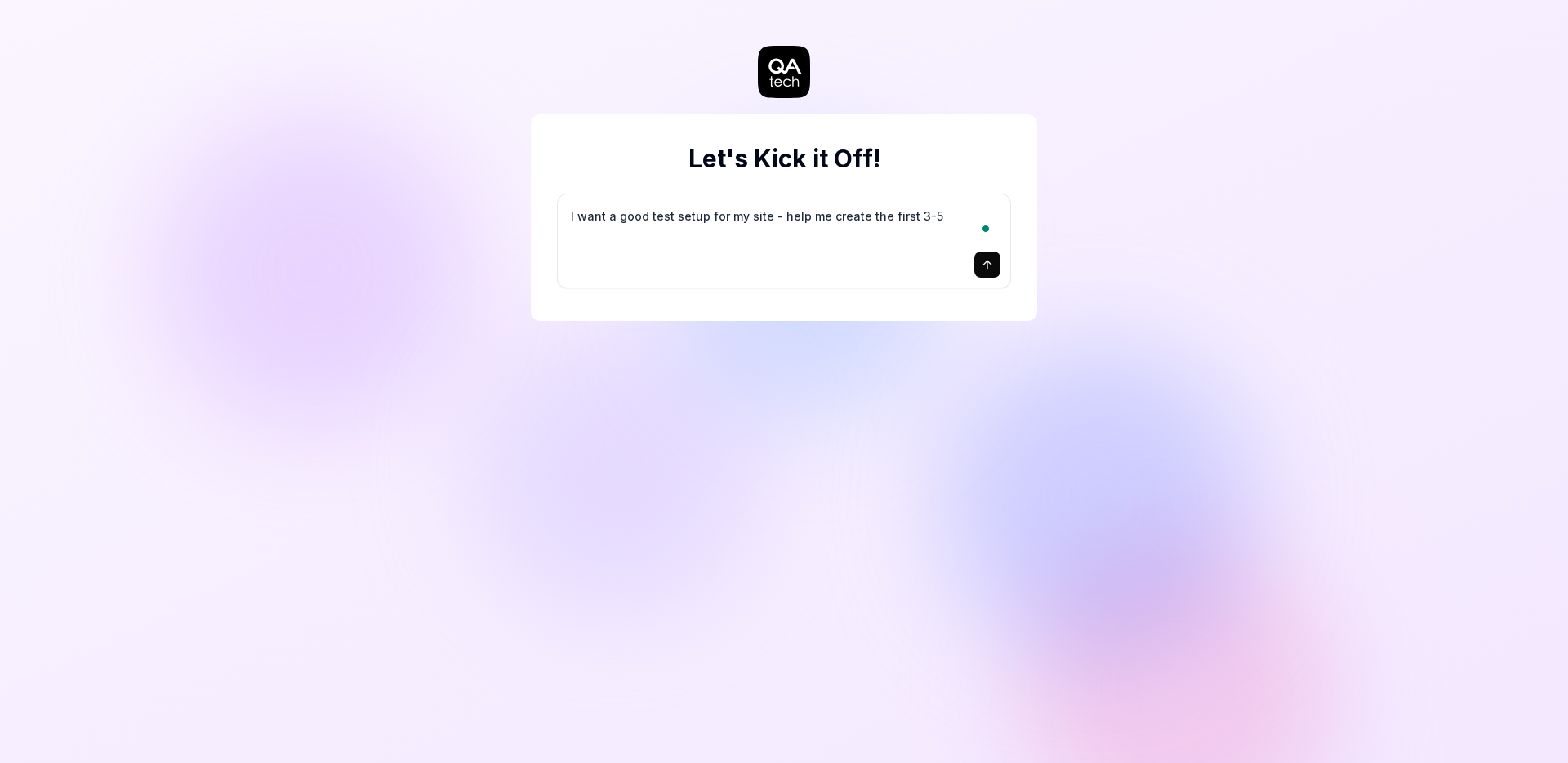
type textarea "I want a good test setup for my site - help me create the first 3-5"
type textarea "*"
type textarea "I want a good test setup for my site - help me create the first 3-5 t"
type textarea "*"
type textarea "I want a good test setup for my site - help me create the first 3-5 te"
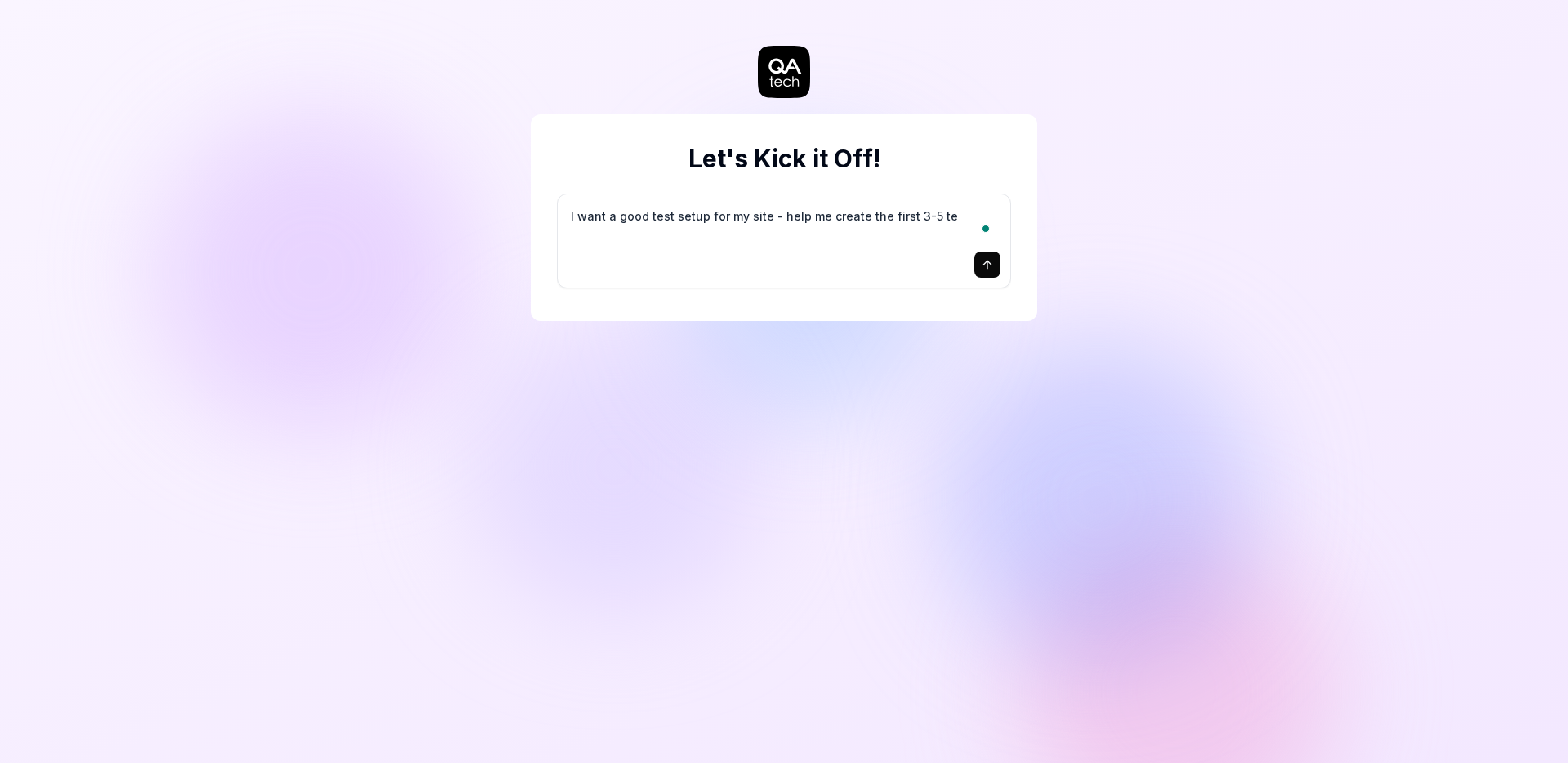
type textarea "*"
type textarea "I want a good test setup for my site - help me create the first 3-5 tes"
type textarea "*"
type textarea "I want a good test setup for my site - help me create the first 3-5 test"
type textarea "*"
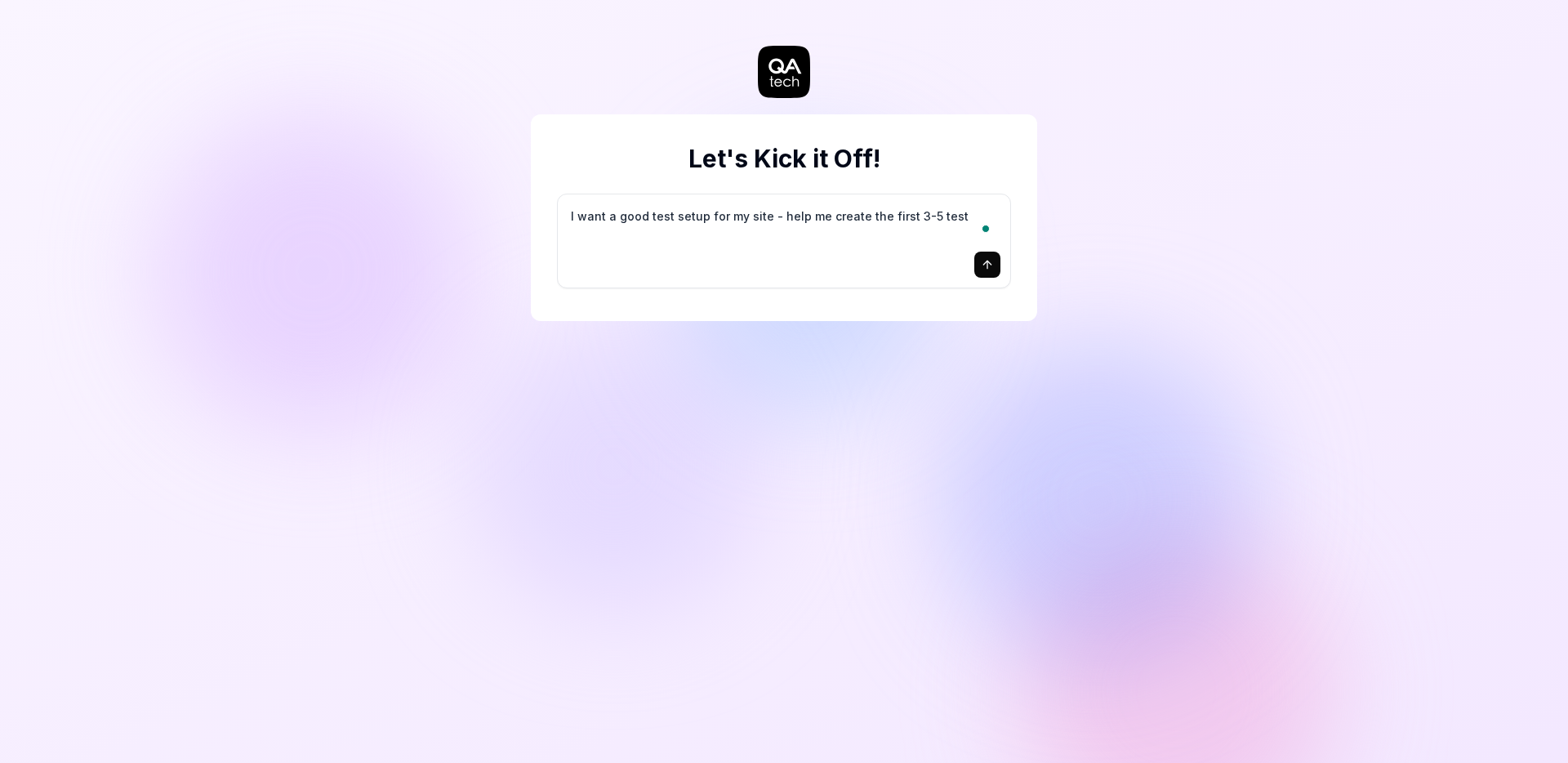
type textarea "I want a good test setup for my site - help me create the first 3-5 test"
type textarea "*"
type textarea "I want a good test setup for my site - help me create the first 3-5 test c"
type textarea "*"
type textarea "I want a good test setup for my site - help me create the first 3-5 test ca"
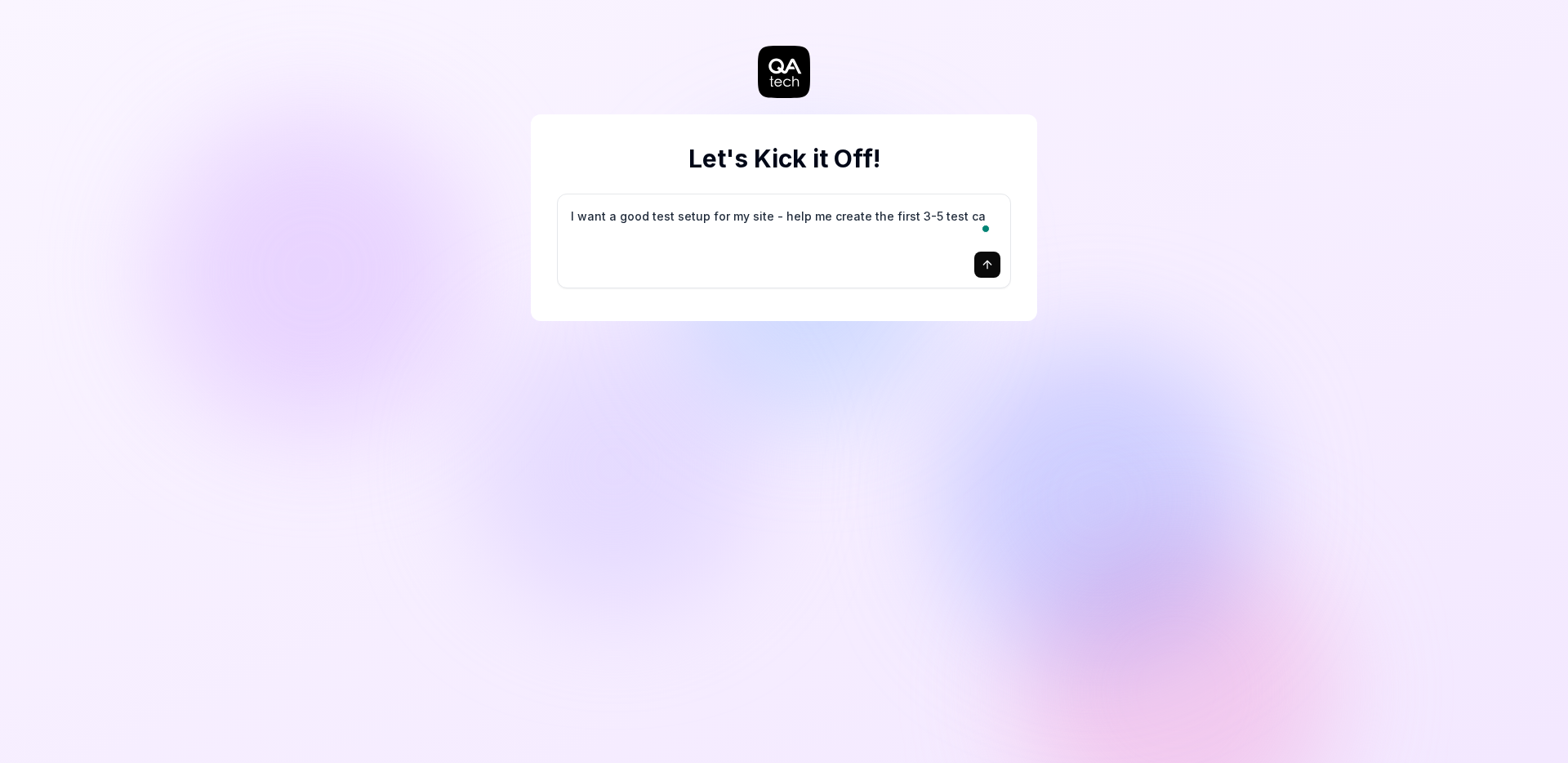
type textarea "*"
type textarea "I want a good test setup for my site - help me create the first 3-5 test cas"
type textarea "*"
type textarea "I want a good test setup for my site - help me create the first 3-5 test case"
type textarea "*"
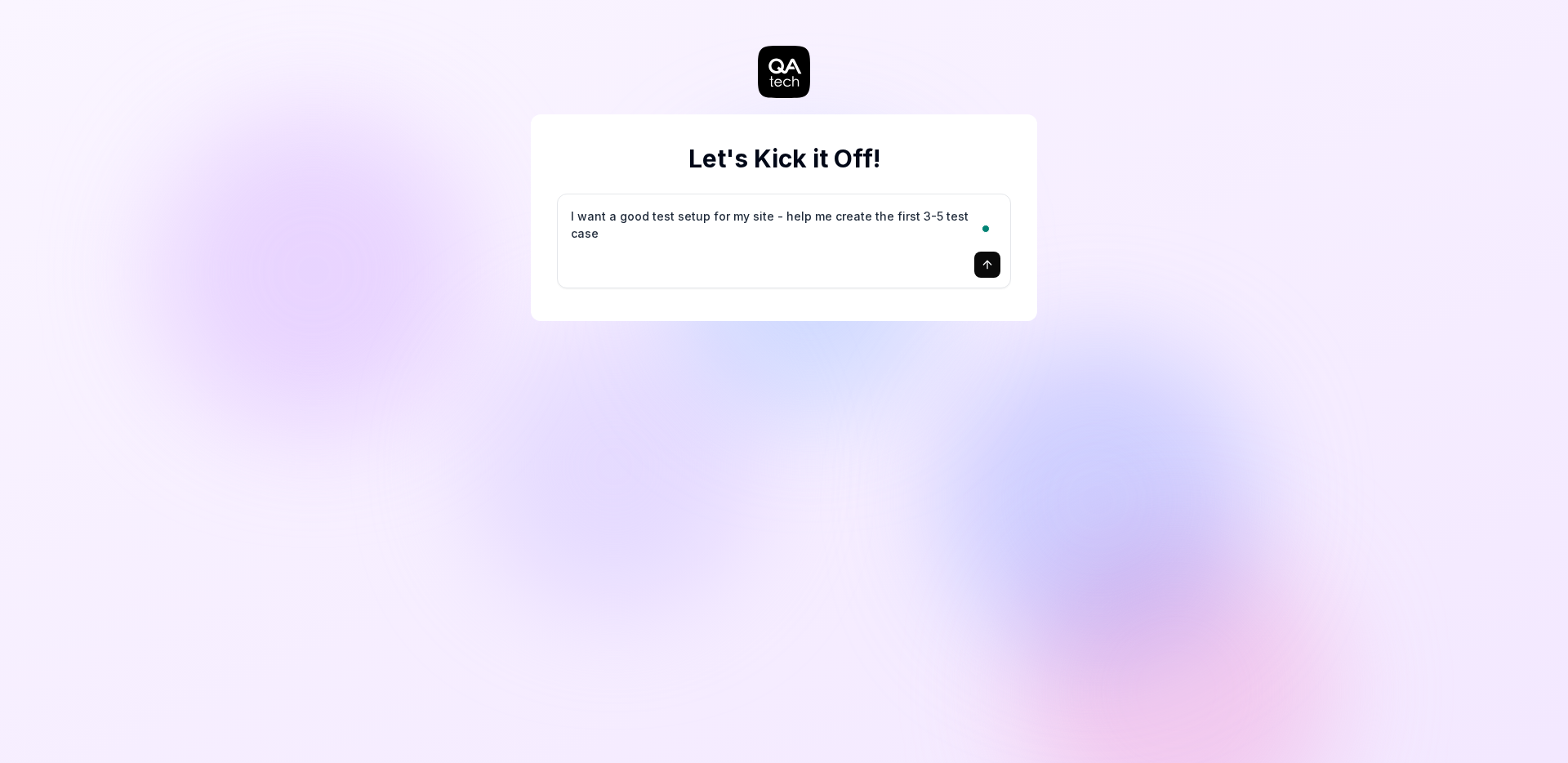
type textarea "I want a good test setup for my site - help me create the first 3-5 test cases"
click at [984, 266] on icon "submit" at bounding box center [987, 265] width 13 height 13
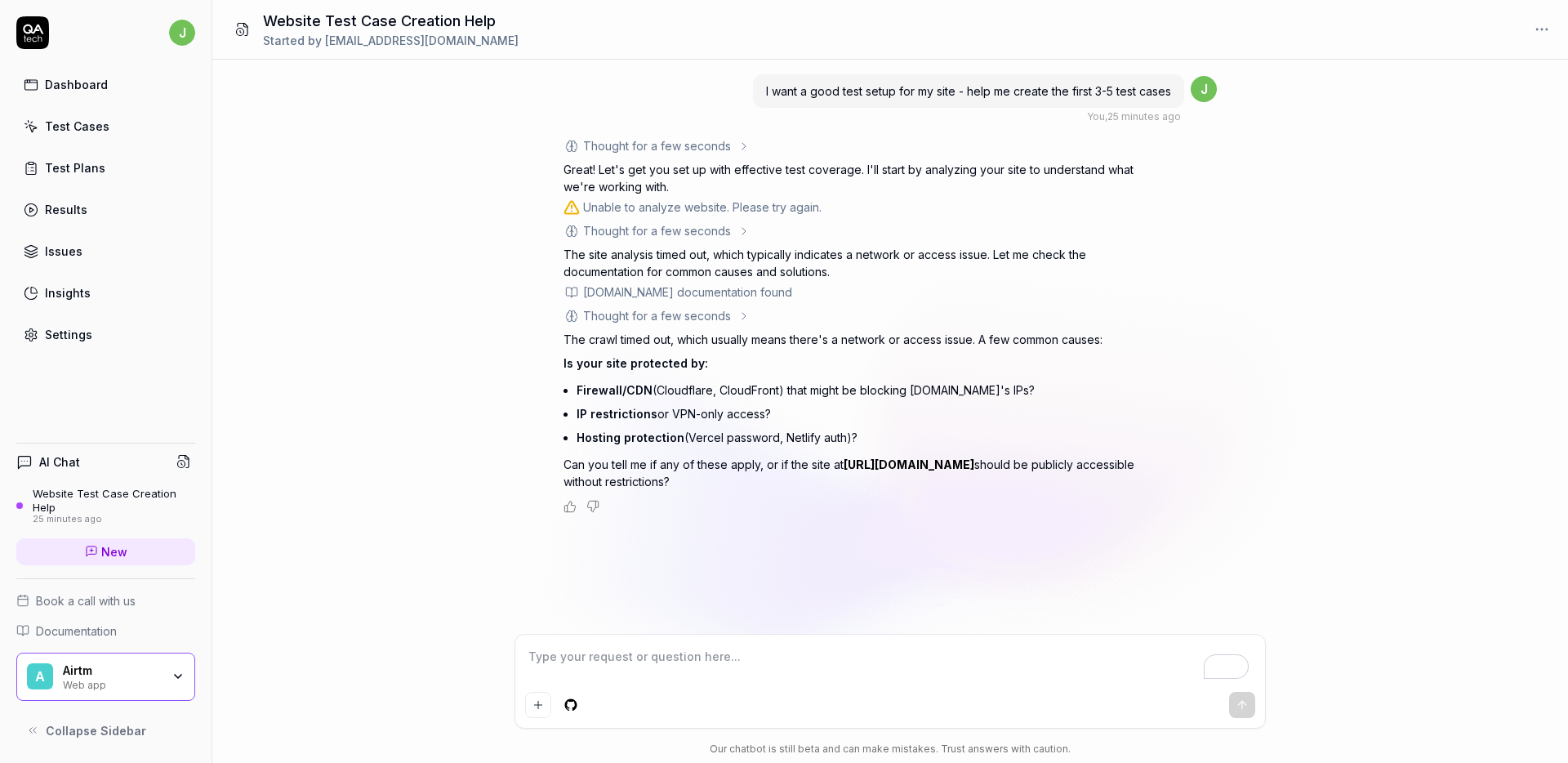
type textarea "*"
click at [1213, 220] on div "Thought for a few seconds The user wants help creating their first 3-5 test cas…" at bounding box center [890, 325] width 653 height 376
